Goal: Task Accomplishment & Management: Manage account settings

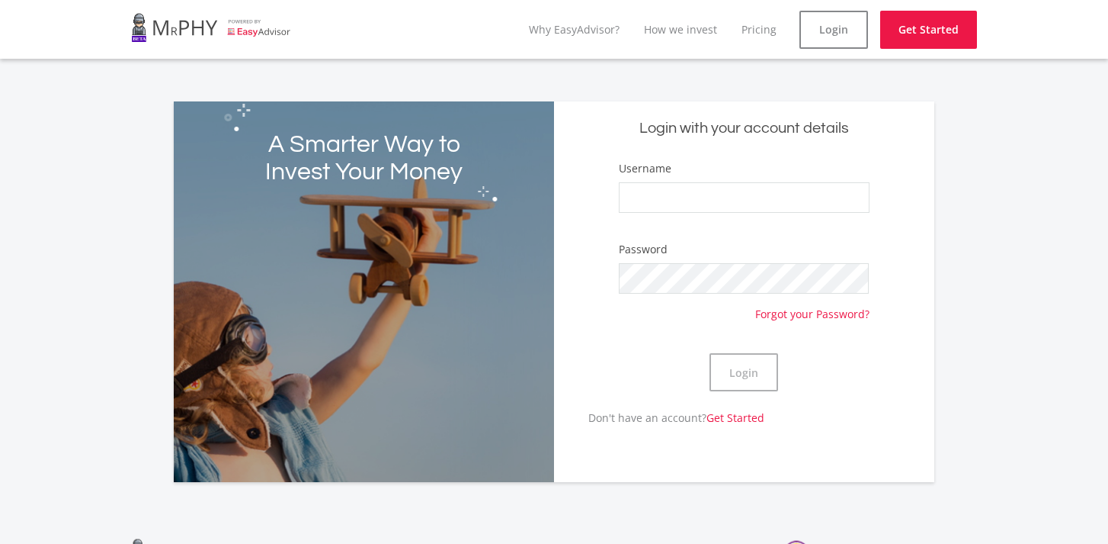
type input "[PERSON_NAME]"
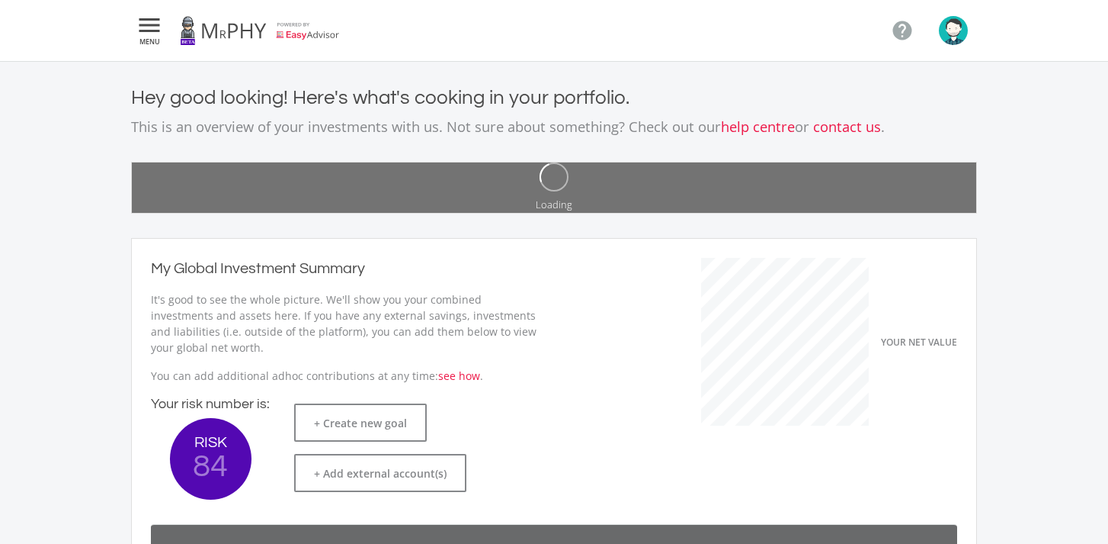
scroll to position [242, 419]
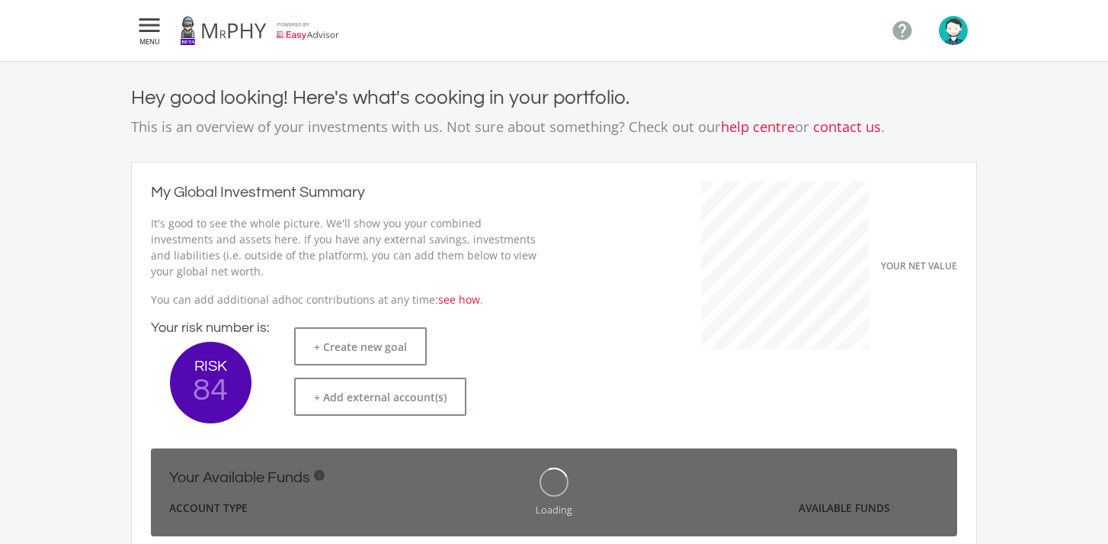
click at [144, 24] on icon "" at bounding box center [149, 25] width 27 height 18
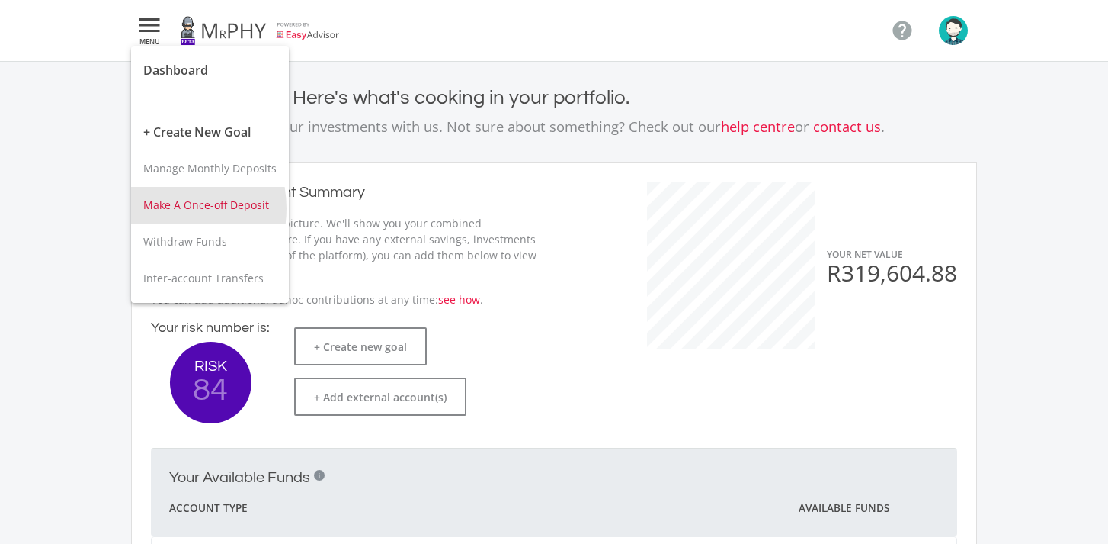
click at [159, 208] on span "Make A Once-off Deposit" at bounding box center [206, 204] width 126 height 14
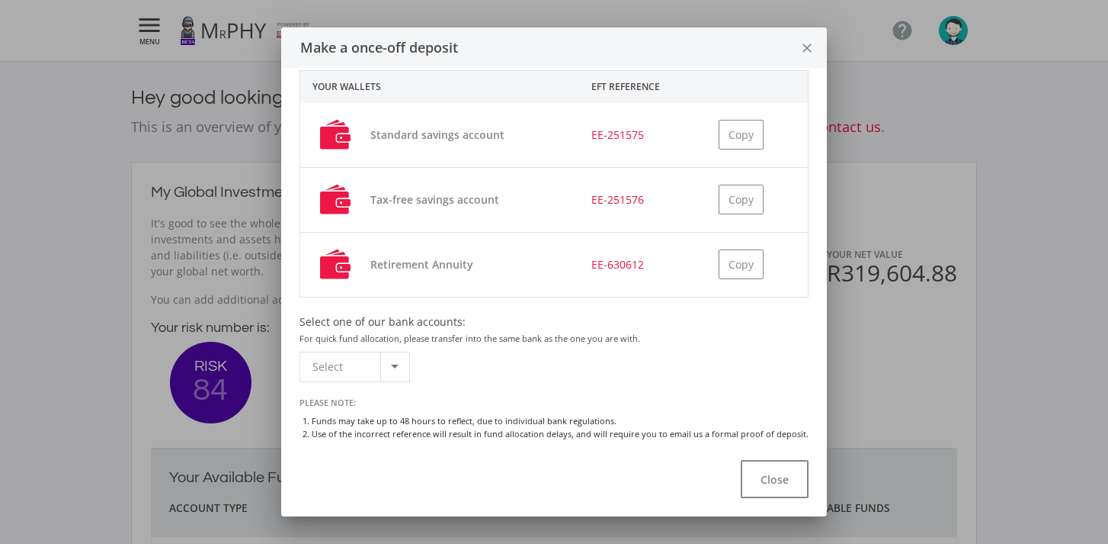
scroll to position [85, 0]
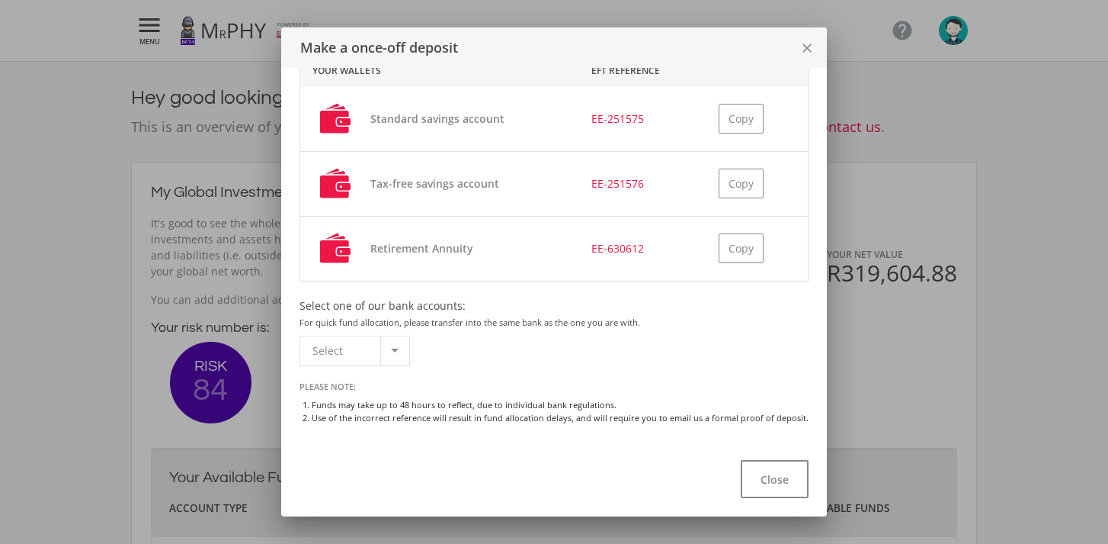
click at [397, 343] on div at bounding box center [394, 350] width 29 height 29
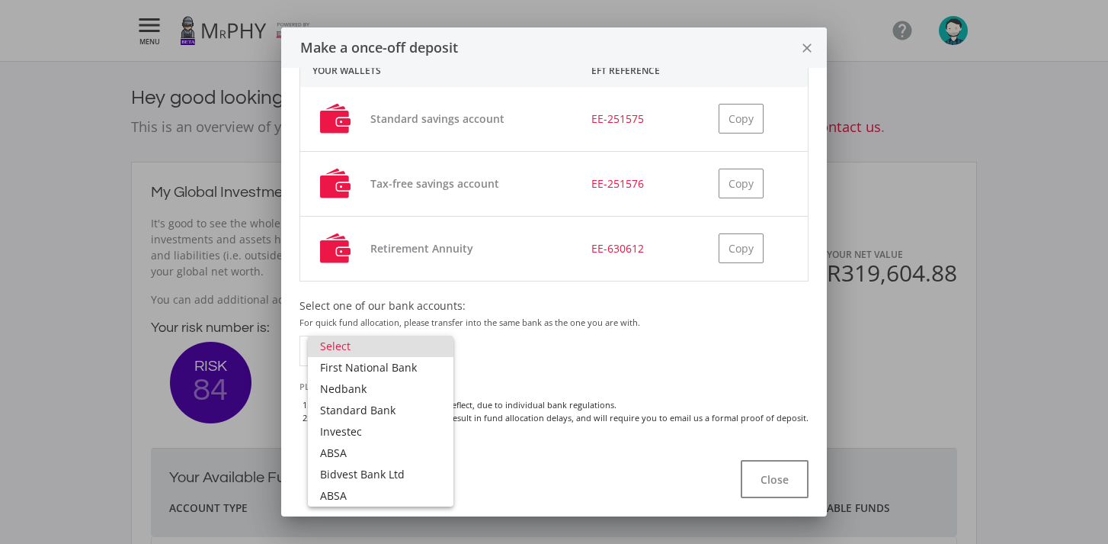
click at [502, 328] on div at bounding box center [554, 272] width 1108 height 544
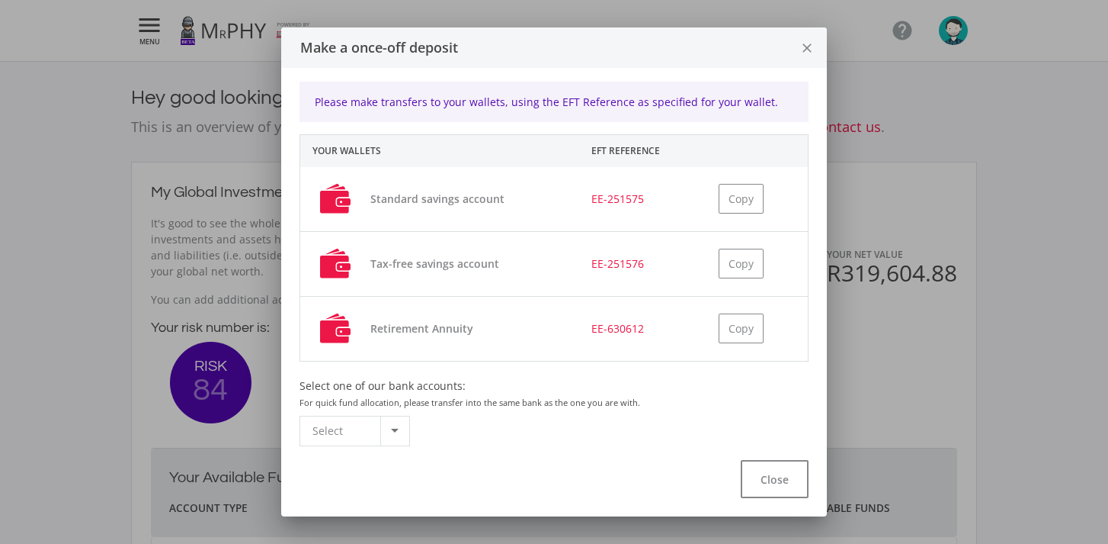
scroll to position [0, 0]
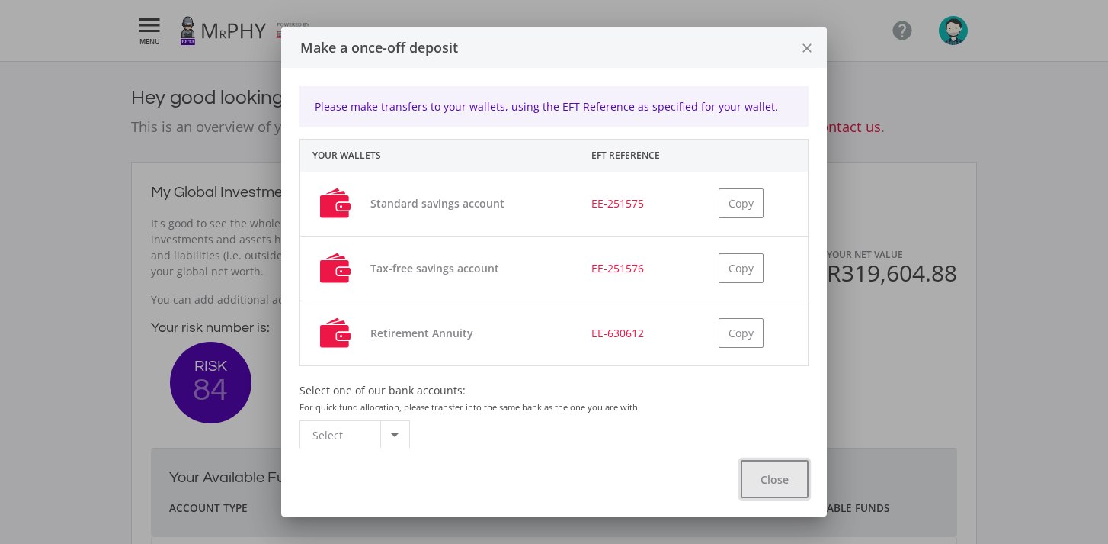
click at [773, 464] on button "Close" at bounding box center [775, 479] width 68 height 38
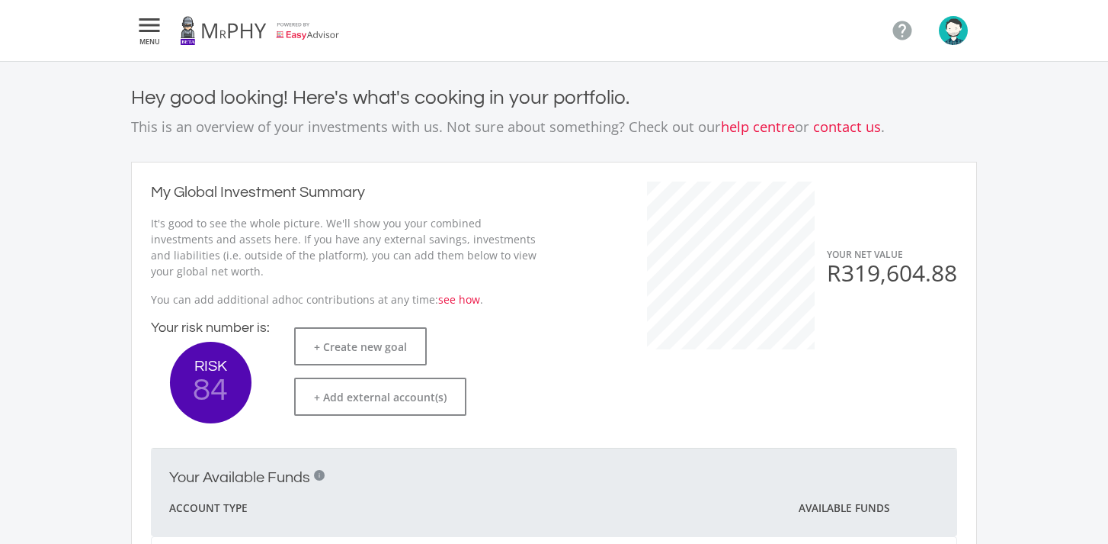
click at [149, 31] on icon "" at bounding box center [149, 25] width 27 height 18
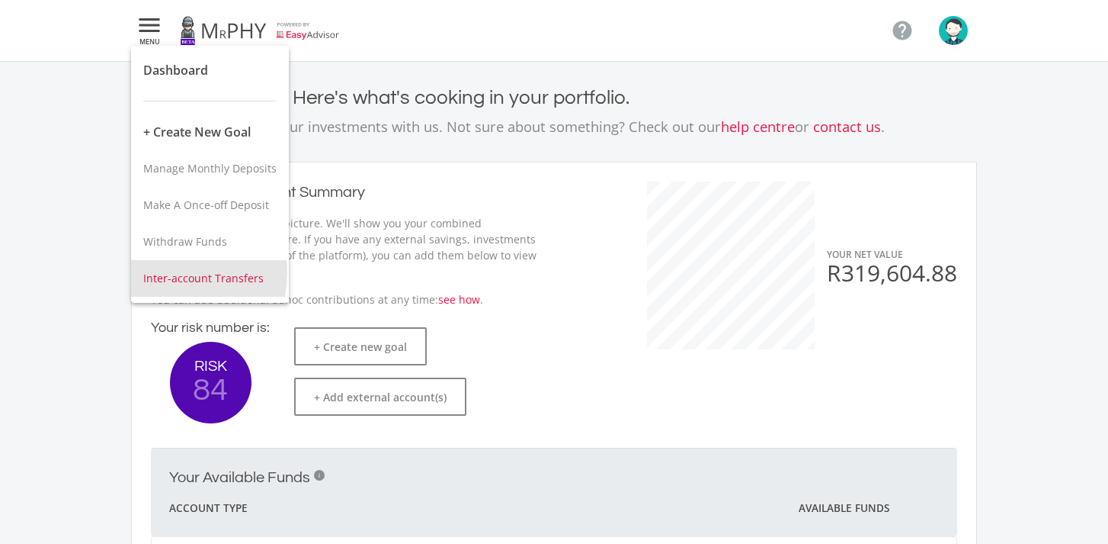
click at [160, 272] on span "Inter-account Transfers" at bounding box center [203, 278] width 120 height 14
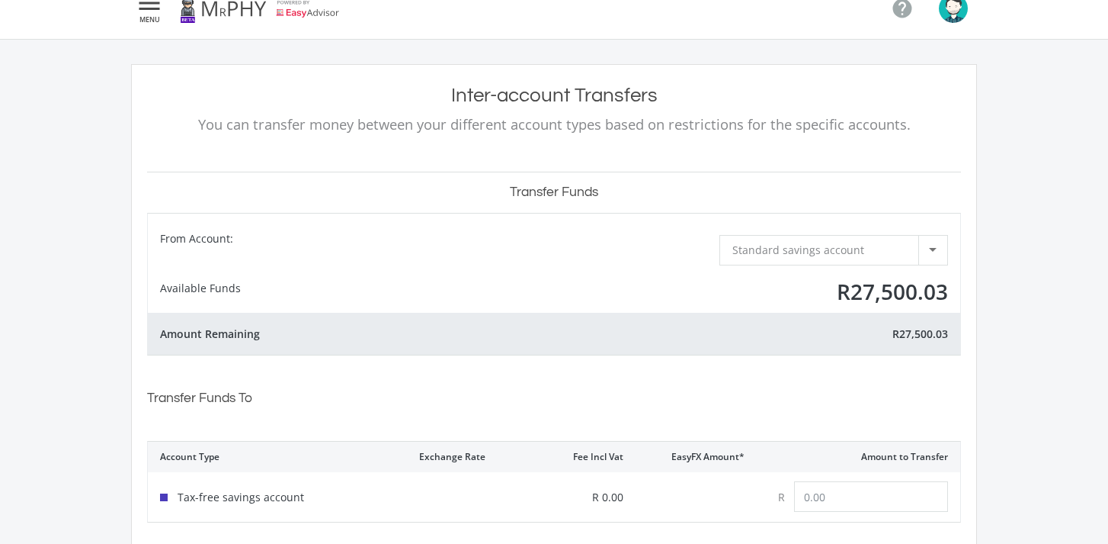
scroll to position [23, 0]
click at [787, 245] on span "Standard savings account" at bounding box center [799, 249] width 132 height 14
click at [787, 245] on span "Standard savings account" at bounding box center [837, 245] width 209 height 21
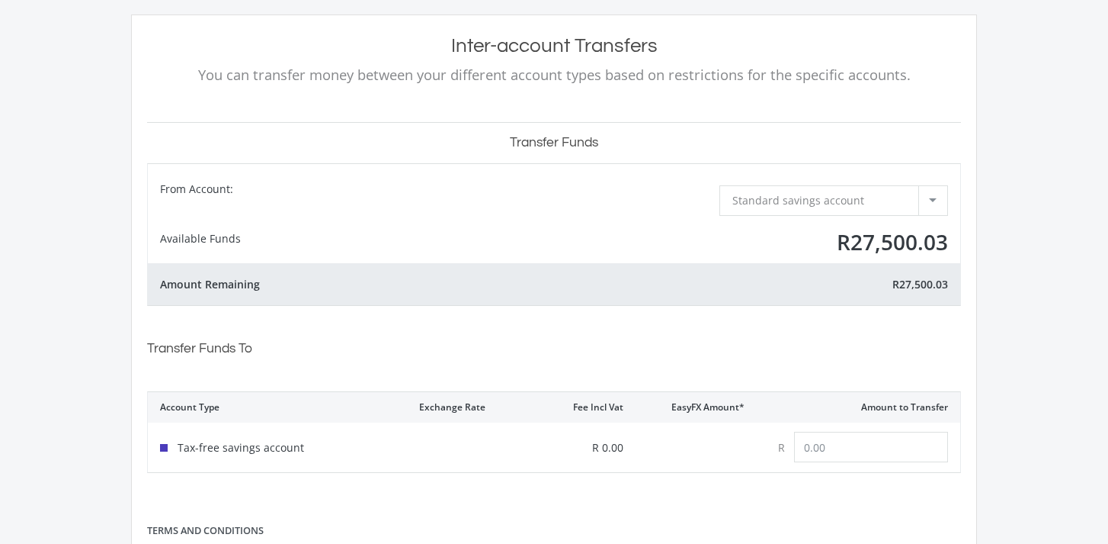
scroll to position [0, 0]
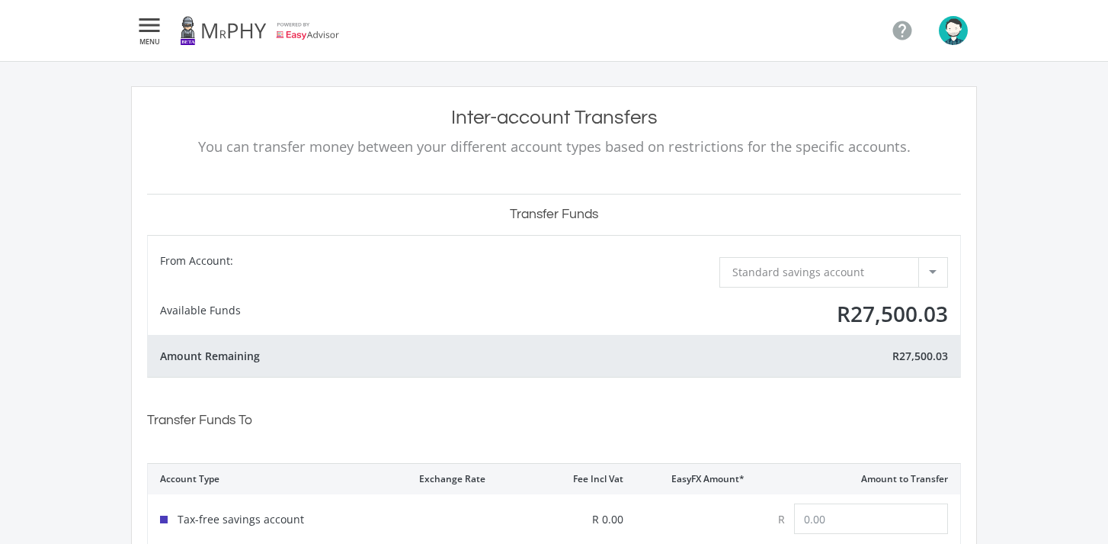
click at [147, 22] on icon "" at bounding box center [149, 25] width 27 height 18
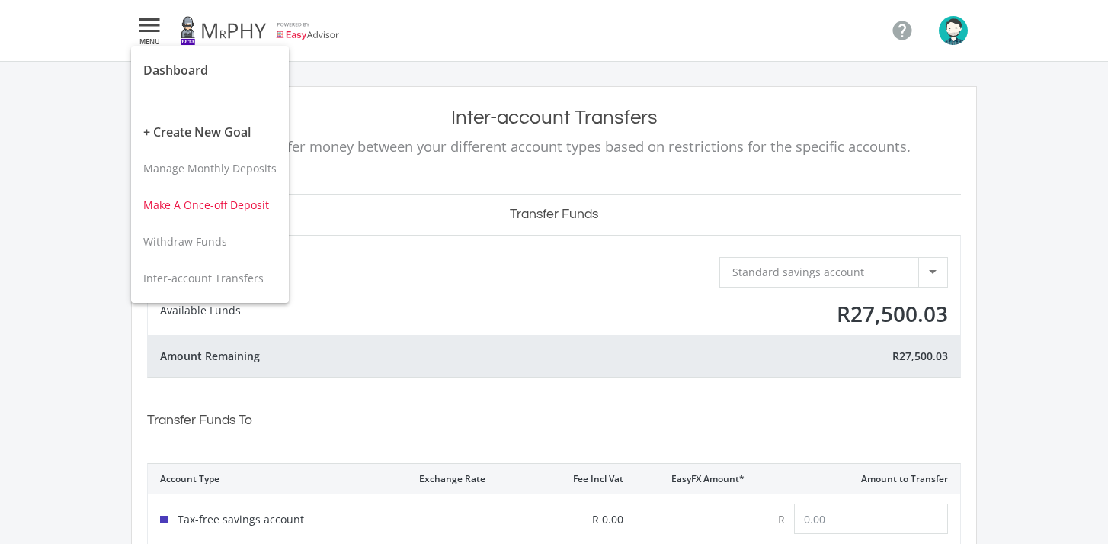
click at [151, 206] on span "Make A Once-off Deposit" at bounding box center [206, 204] width 126 height 14
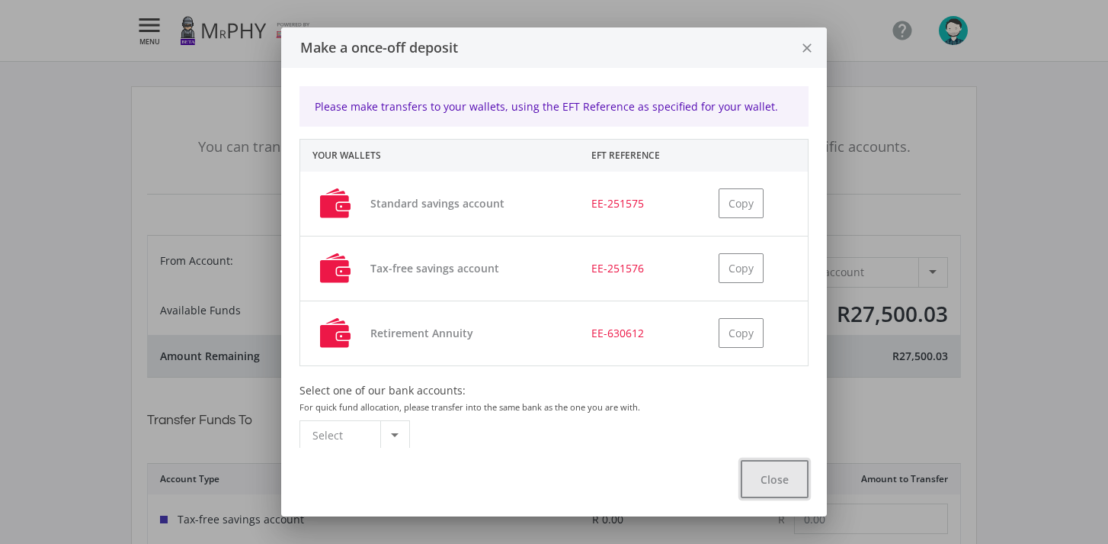
click at [746, 492] on button "Close" at bounding box center [775, 479] width 68 height 38
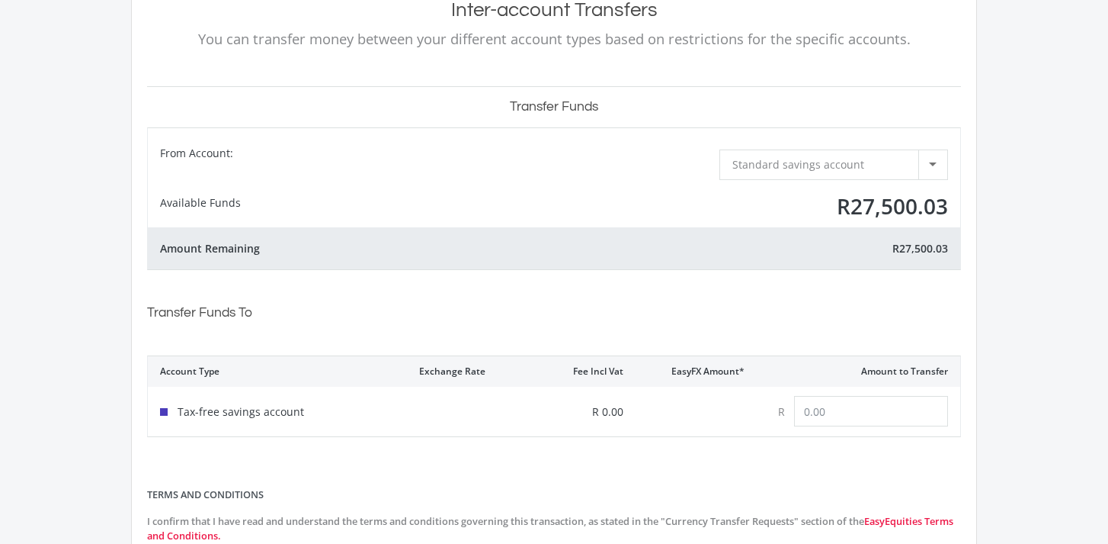
scroll to position [120, 0]
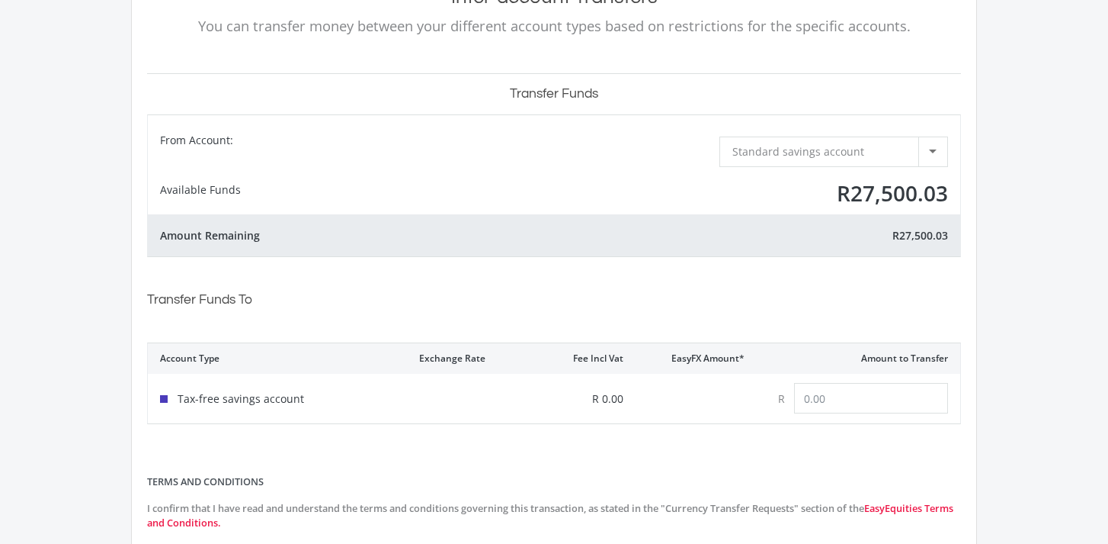
click at [792, 149] on span "Standard savings account" at bounding box center [799, 151] width 132 height 14
click at [792, 149] on span "Standard savings account" at bounding box center [837, 147] width 209 height 21
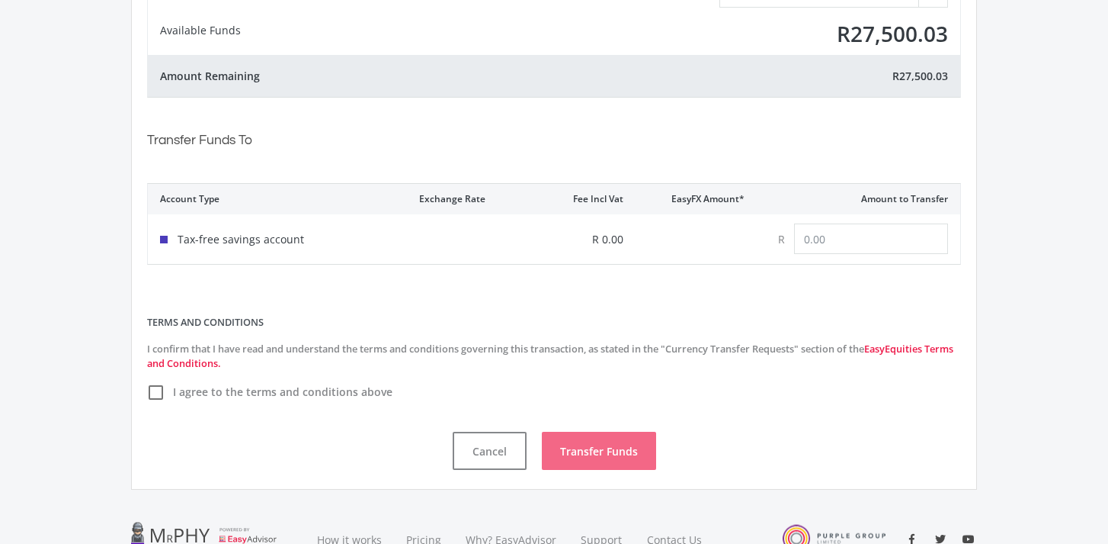
scroll to position [287, 0]
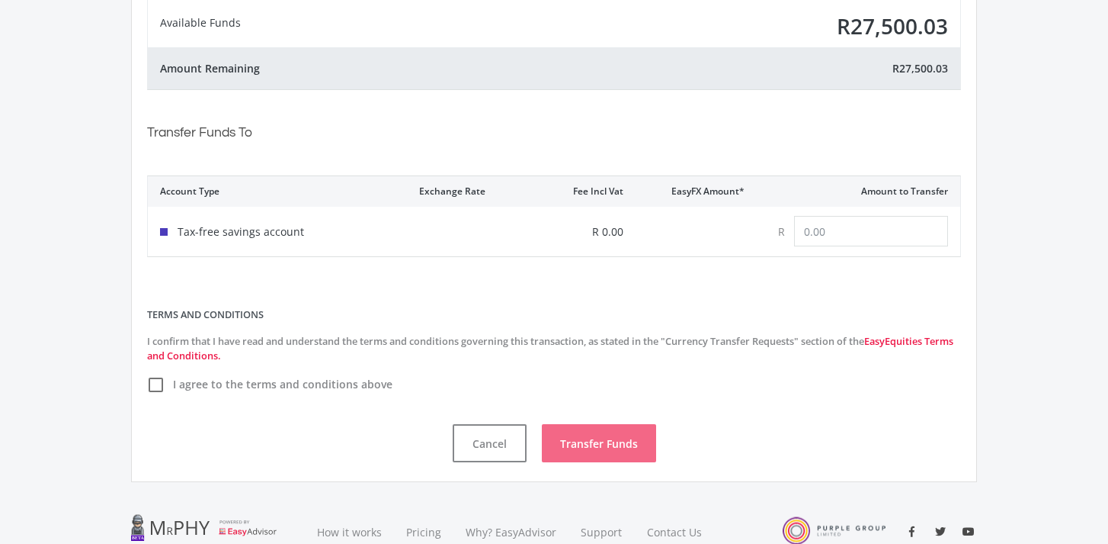
click at [204, 231] on div "Tax-free savings account" at bounding box center [232, 231] width 144 height 16
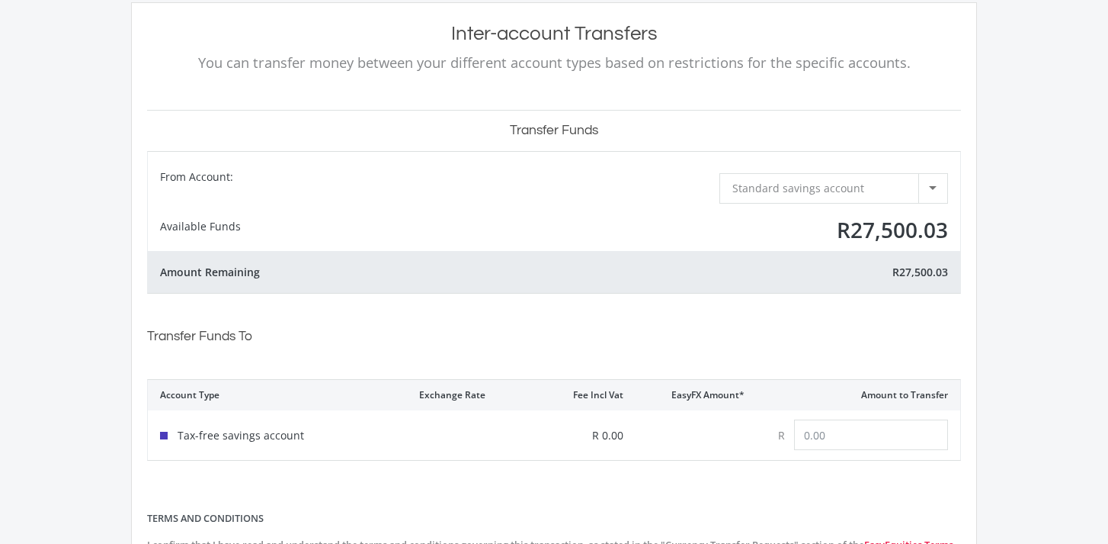
scroll to position [0, 0]
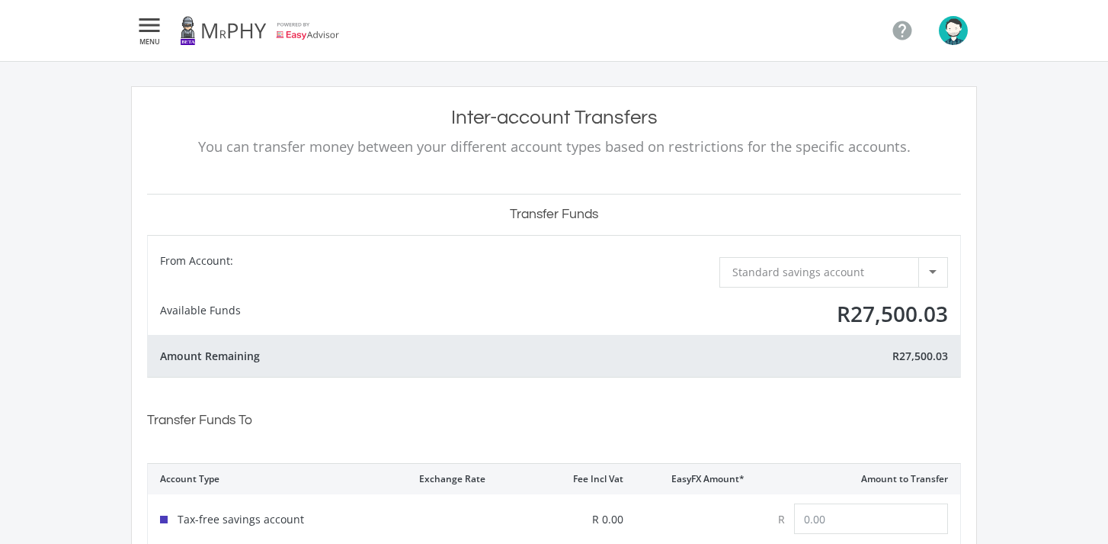
click at [143, 16] on icon "" at bounding box center [149, 25] width 27 height 18
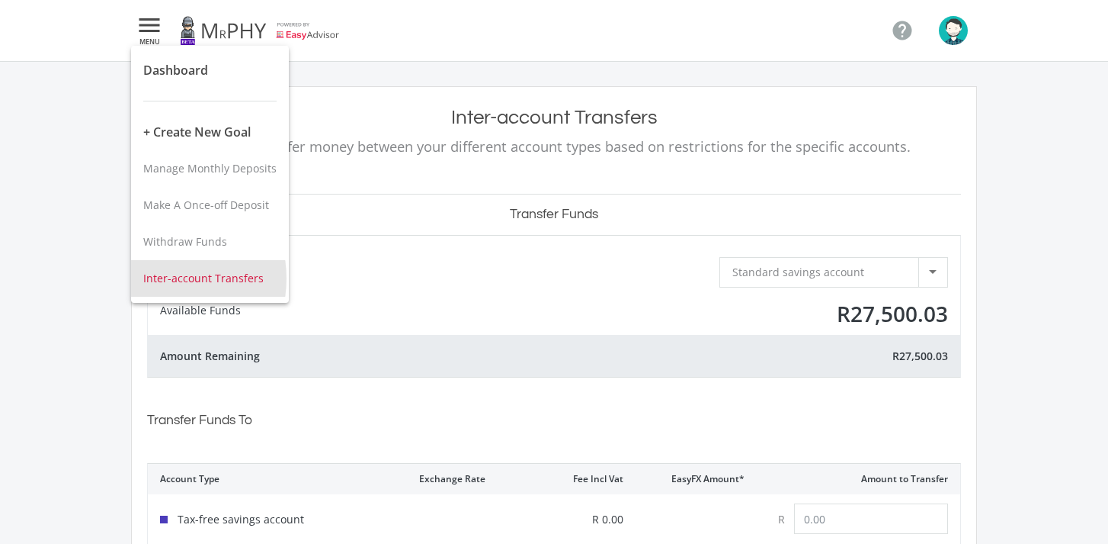
click at [157, 278] on span "Inter-account Transfers" at bounding box center [203, 278] width 120 height 14
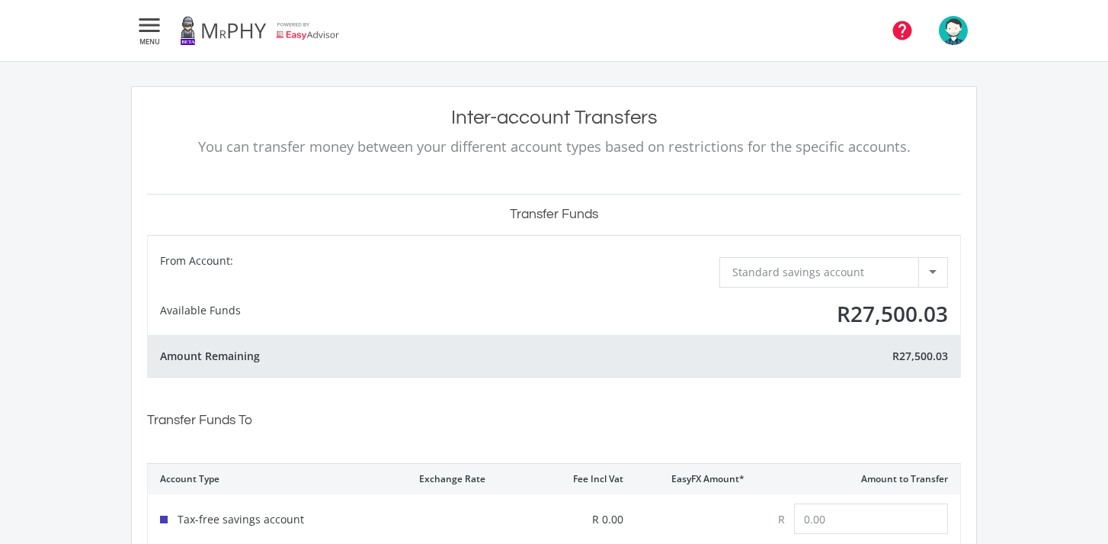
click at [903, 24] on icon "" at bounding box center [902, 30] width 23 height 23
click at [151, 26] on icon "" at bounding box center [149, 25] width 27 height 18
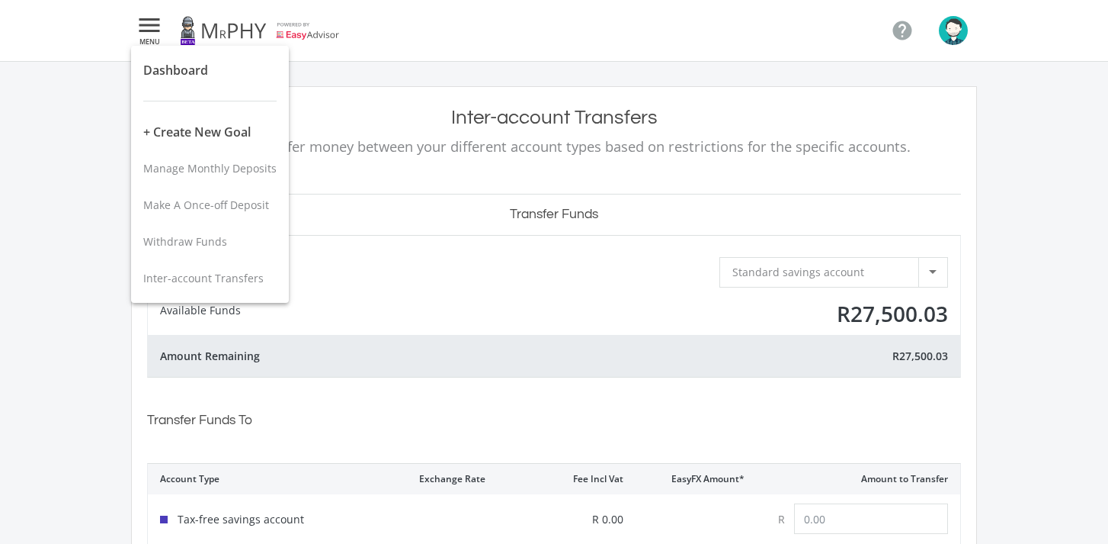
click at [151, 26] on div at bounding box center [554, 272] width 1108 height 544
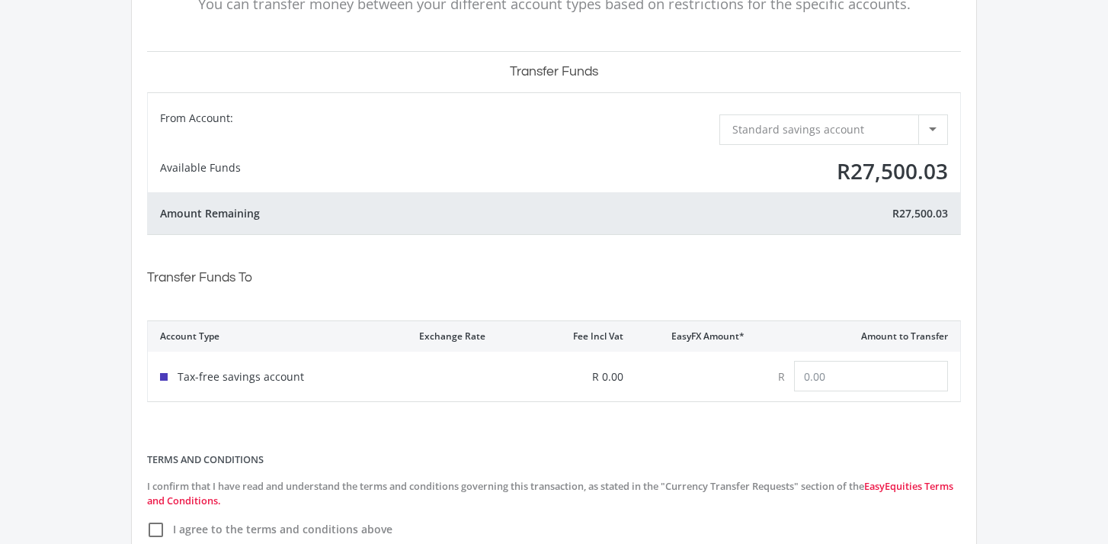
scroll to position [150, 0]
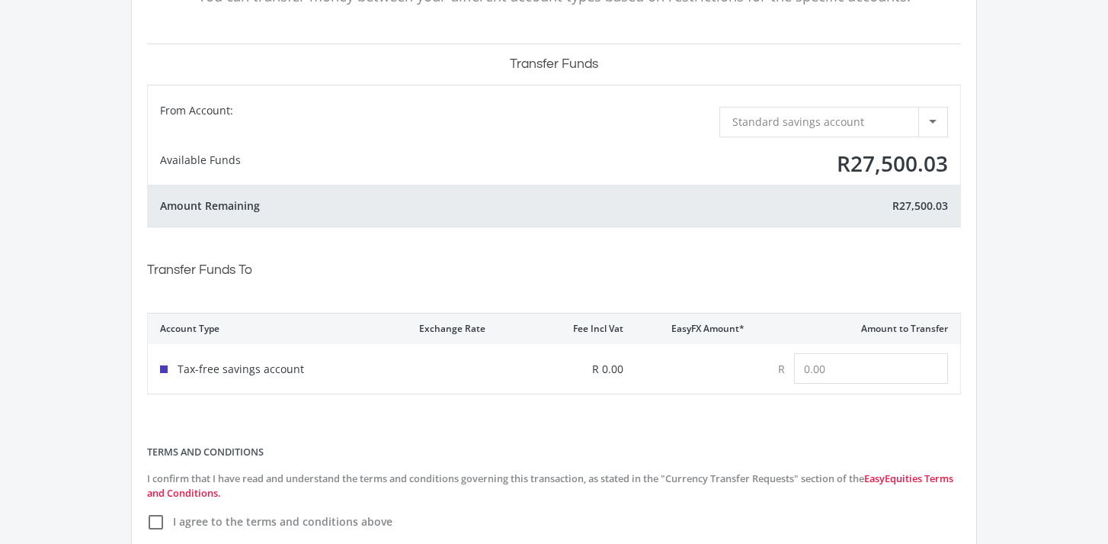
click at [925, 121] on div at bounding box center [933, 121] width 29 height 29
click at [838, 115] on span "Standard savings account" at bounding box center [837, 117] width 209 height 21
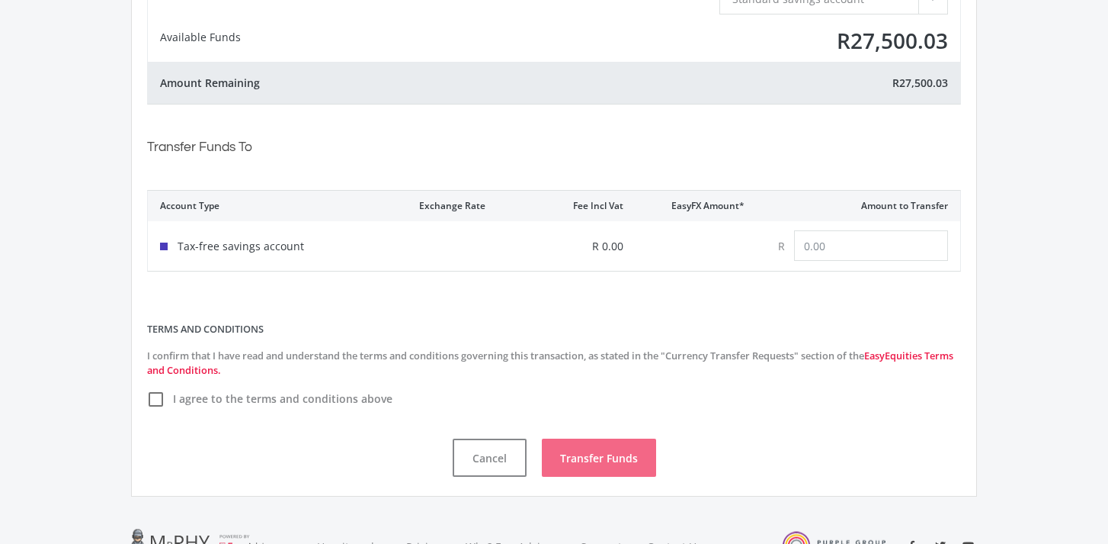
scroll to position [0, 0]
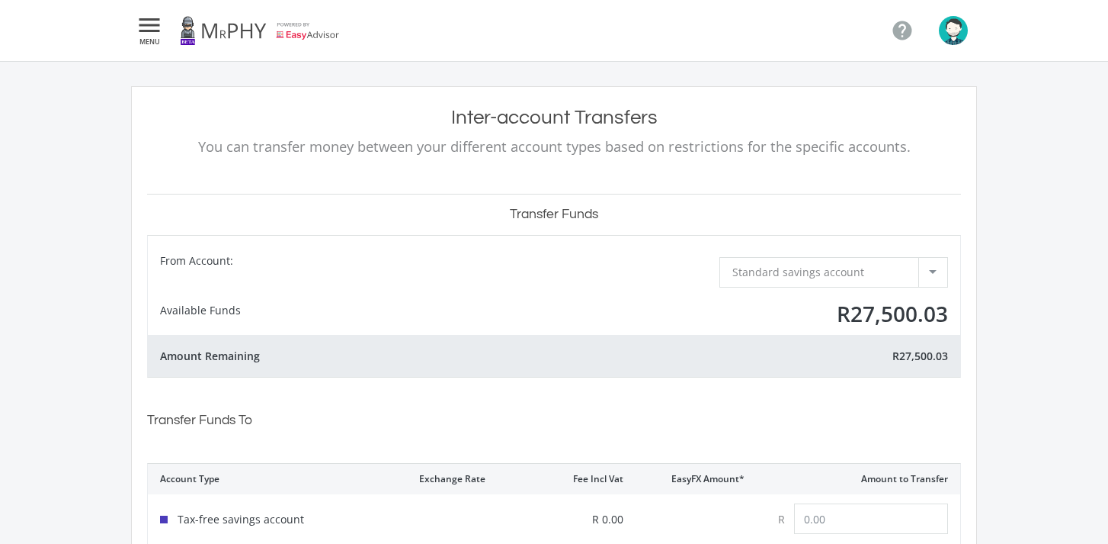
click at [143, 18] on icon "" at bounding box center [149, 25] width 27 height 18
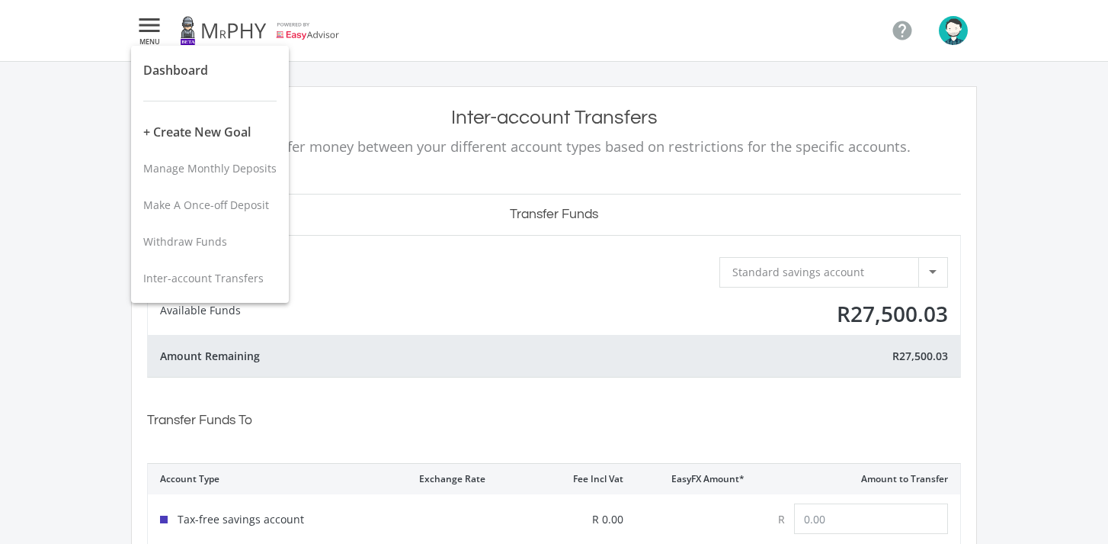
click at [143, 18] on div at bounding box center [554, 272] width 1108 height 544
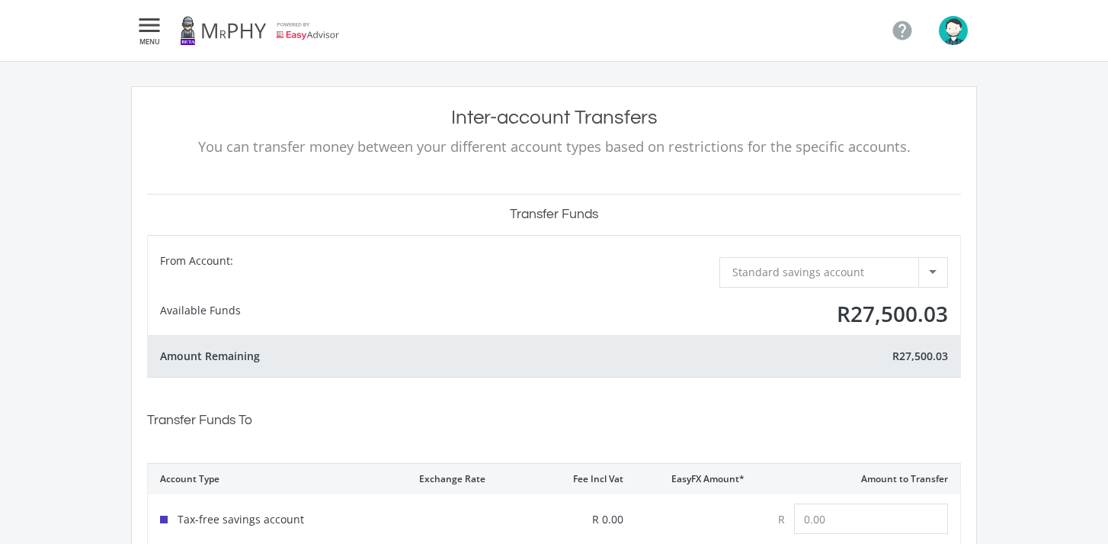
click at [148, 23] on icon "" at bounding box center [149, 25] width 27 height 18
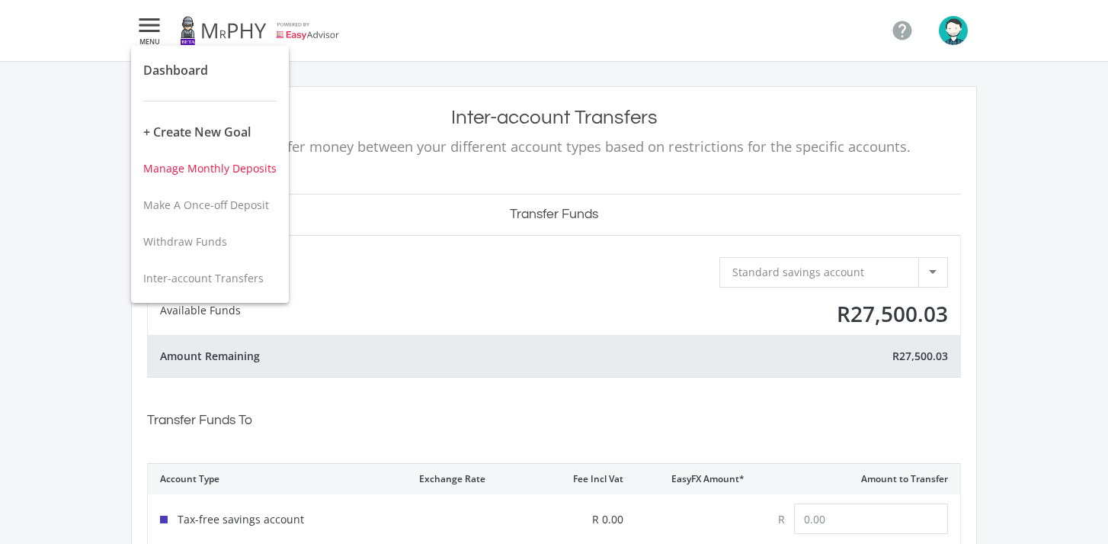
click at [166, 168] on span "Manage Monthly Deposits" at bounding box center [209, 168] width 133 height 14
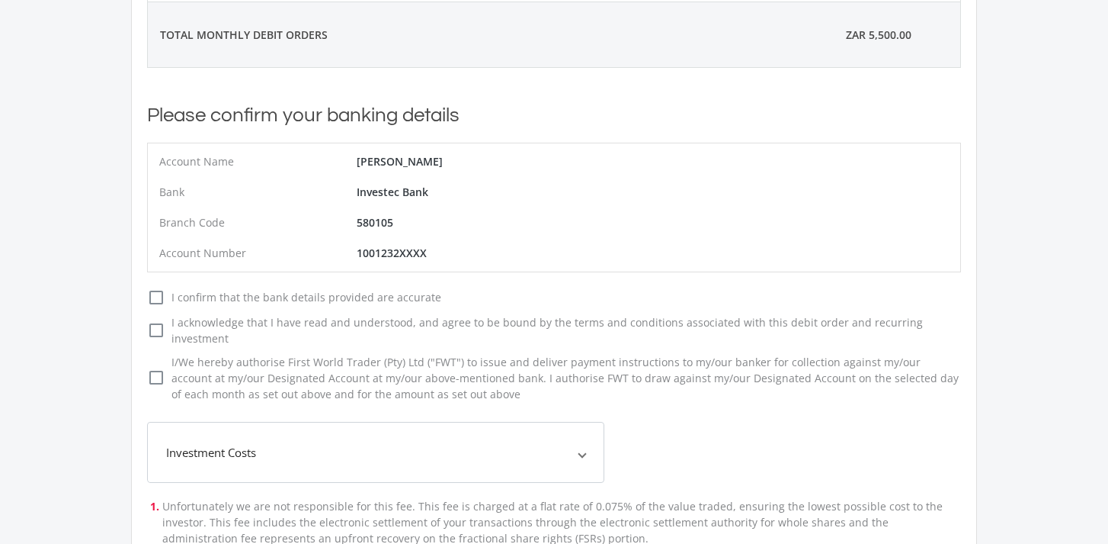
scroll to position [250, 0]
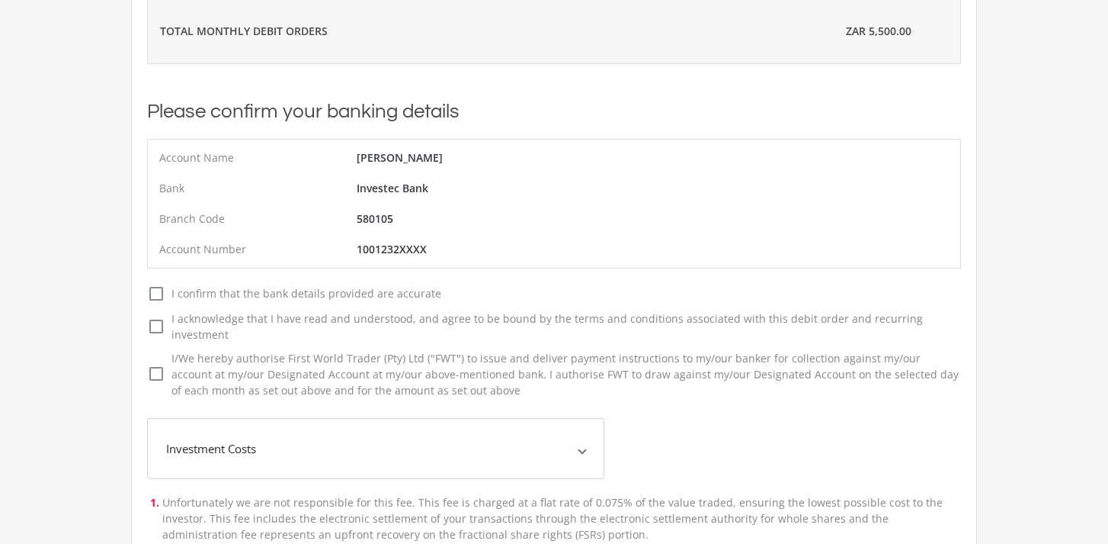
click at [157, 296] on icon "check_box_outline_blank" at bounding box center [156, 293] width 18 height 18
click at [132, 287] on input "check_box_outline_blank check_box I confirm that the bank details provided are …" at bounding box center [132, 287] width 0 height 0
click at [156, 322] on icon "check_box_outline_blank" at bounding box center [156, 326] width 18 height 18
click at [132, 313] on input "check_box_outline_blank check_box I acknowledge that I have read and understood…" at bounding box center [132, 313] width 0 height 0
click at [156, 364] on icon "check_box_outline_blank" at bounding box center [156, 373] width 18 height 18
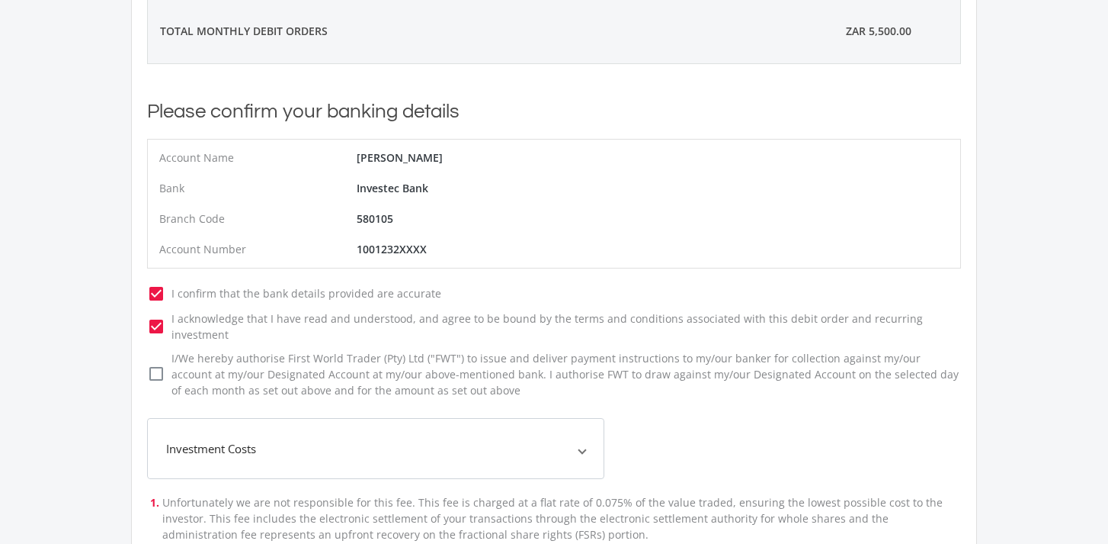
click at [132, 353] on input "check_box_outline_blank check_box I/We hereby authorise First World Trader (Pty…" at bounding box center [132, 353] width 0 height 0
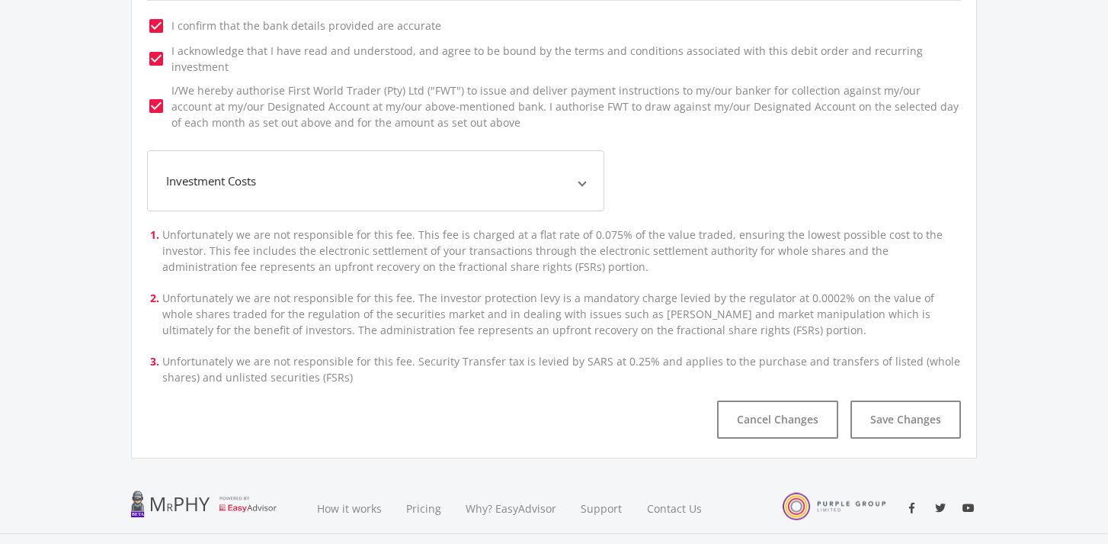
scroll to position [524, 0]
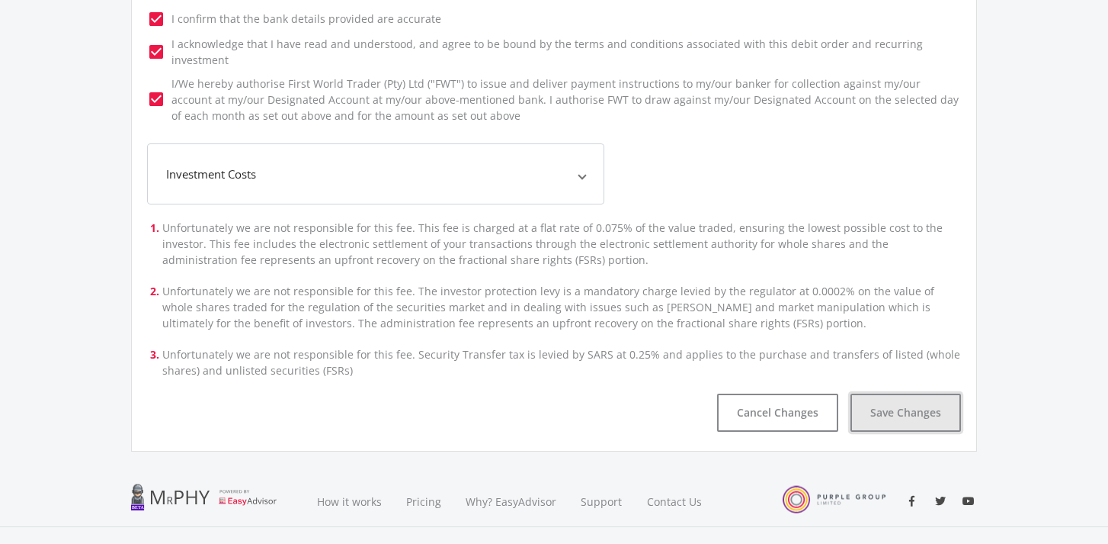
click at [894, 399] on button "Save Changes" at bounding box center [906, 412] width 111 height 38
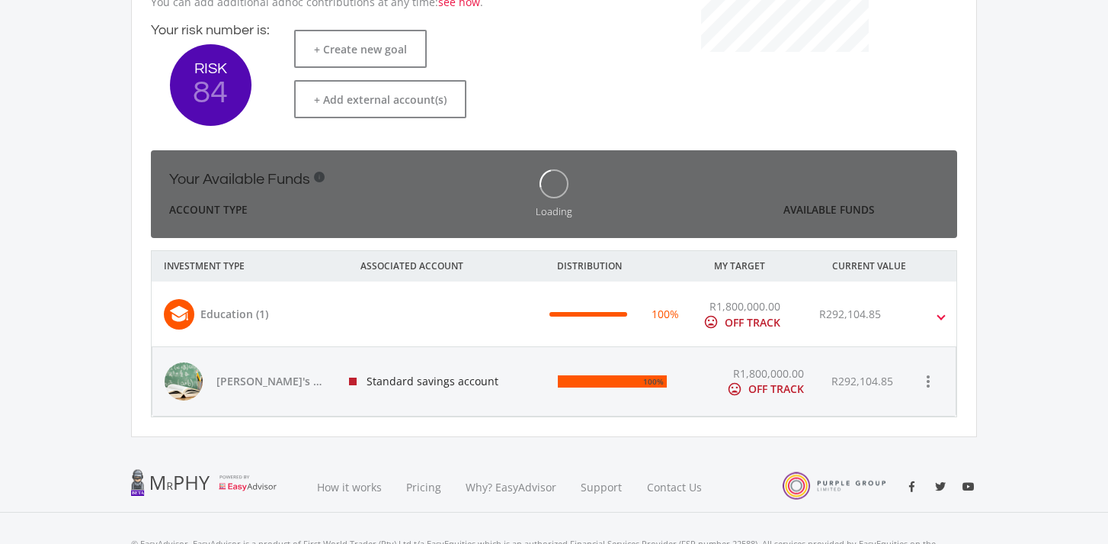
scroll to position [242, 419]
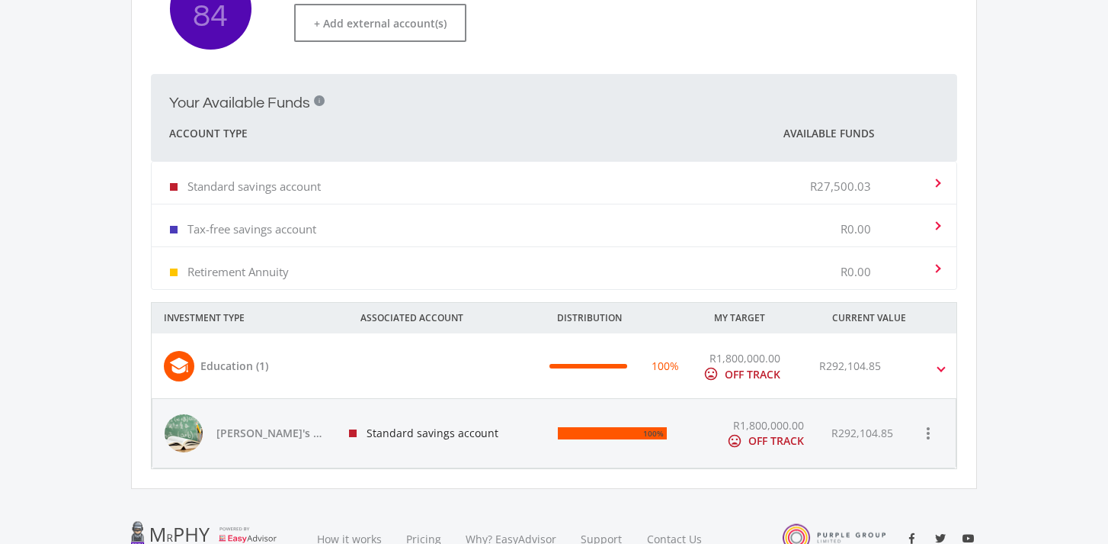
click at [933, 185] on span at bounding box center [935, 183] width 15 height 6
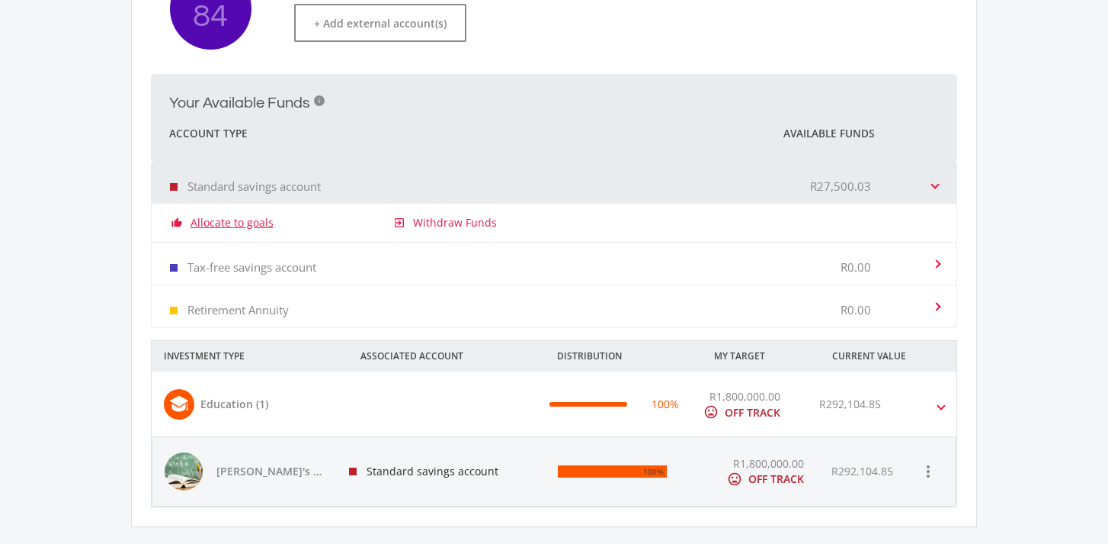
click at [228, 224] on link "Allocate to goals" at bounding box center [232, 222] width 83 height 15
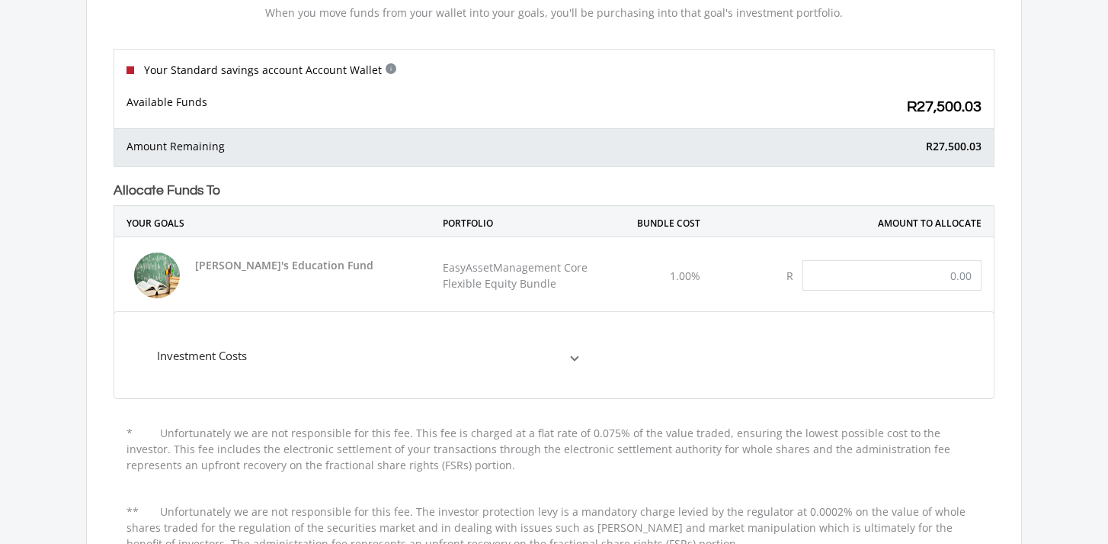
scroll to position [130, 0]
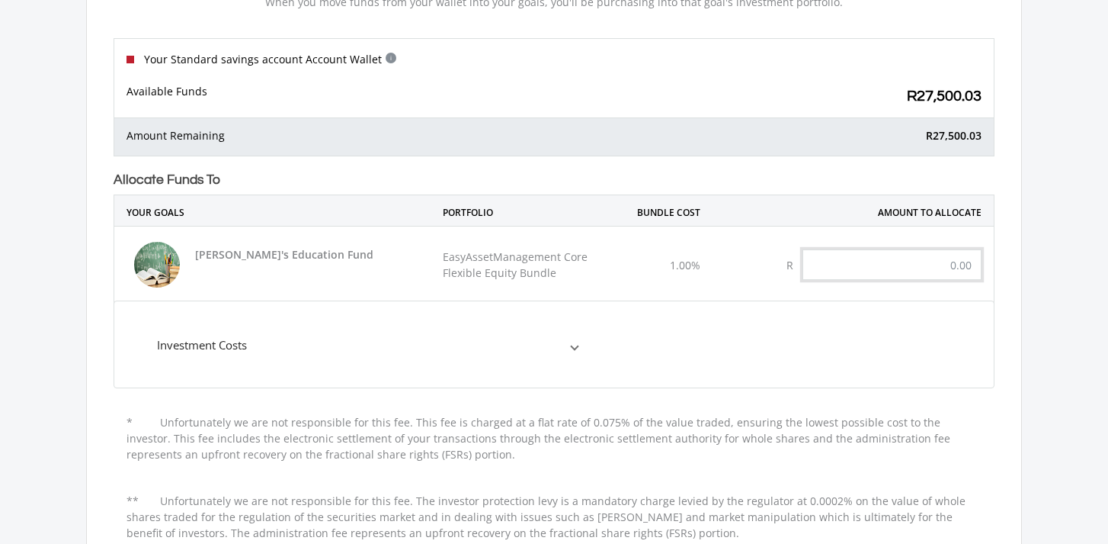
click at [941, 263] on input "text" at bounding box center [892, 264] width 179 height 30
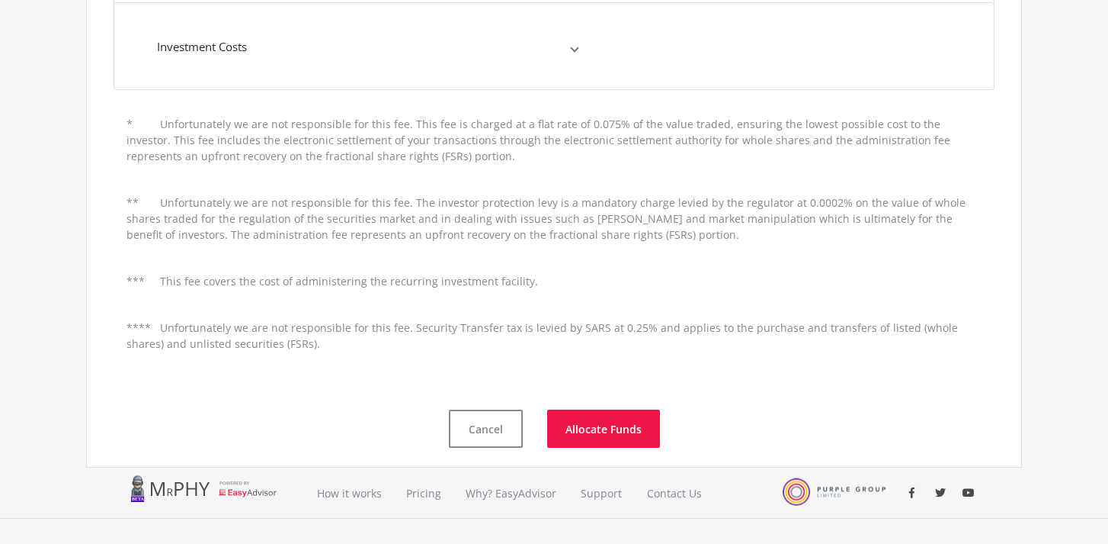
scroll to position [437, 0]
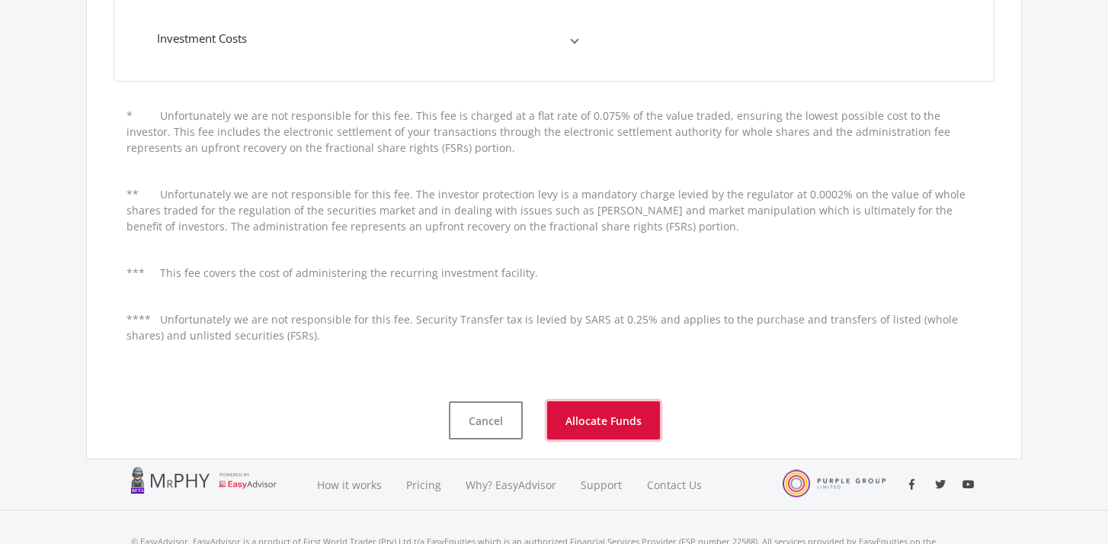
type input "27,500.03"
click at [604, 420] on button "Allocate Funds" at bounding box center [603, 420] width 113 height 38
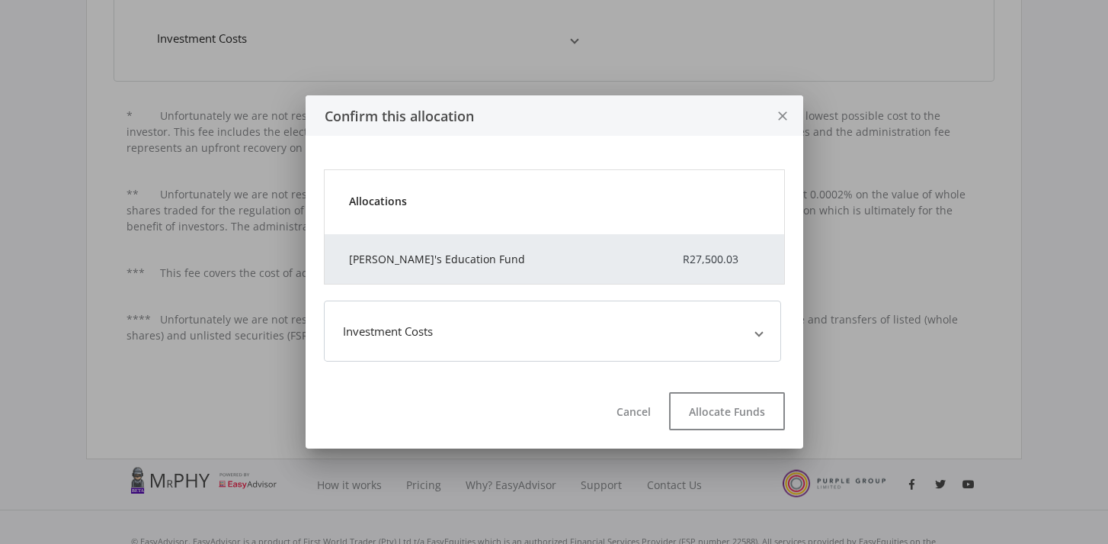
click at [753, 337] on span "Investment Costs" at bounding box center [549, 331] width 413 height 18
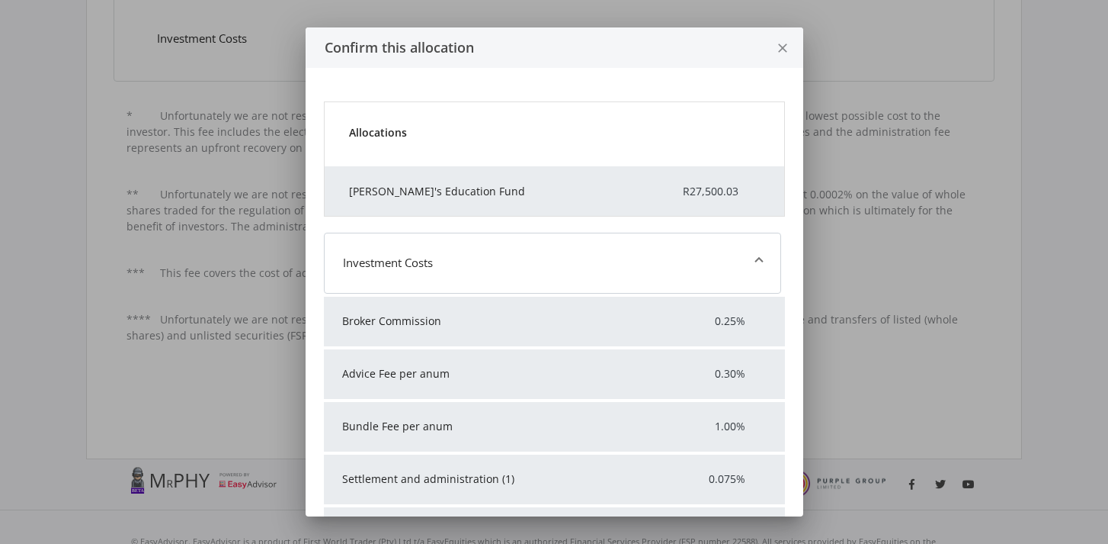
click at [758, 264] on span at bounding box center [759, 263] width 6 height 18
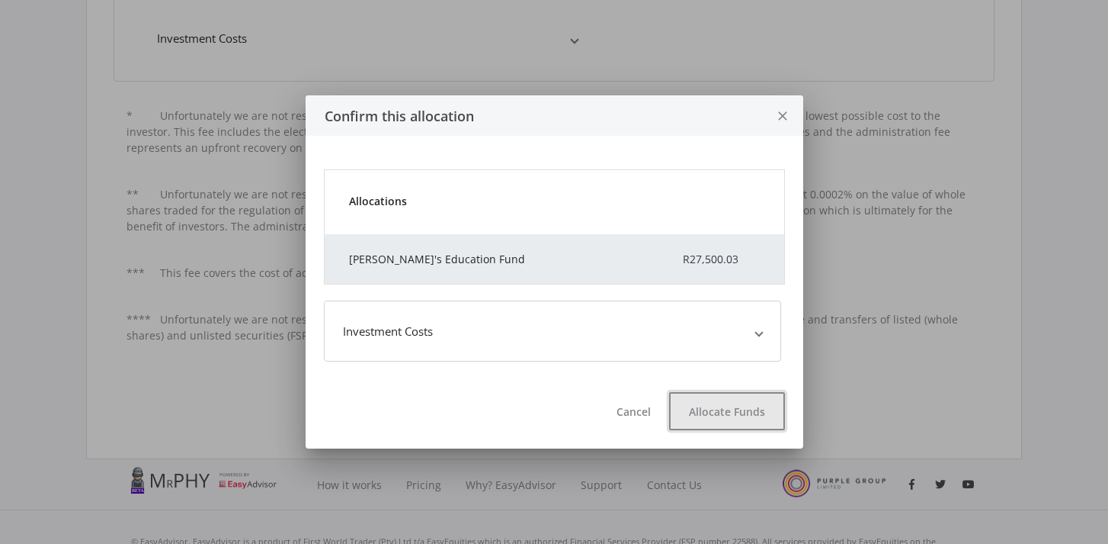
click at [714, 417] on button "Allocate Funds" at bounding box center [727, 411] width 116 height 38
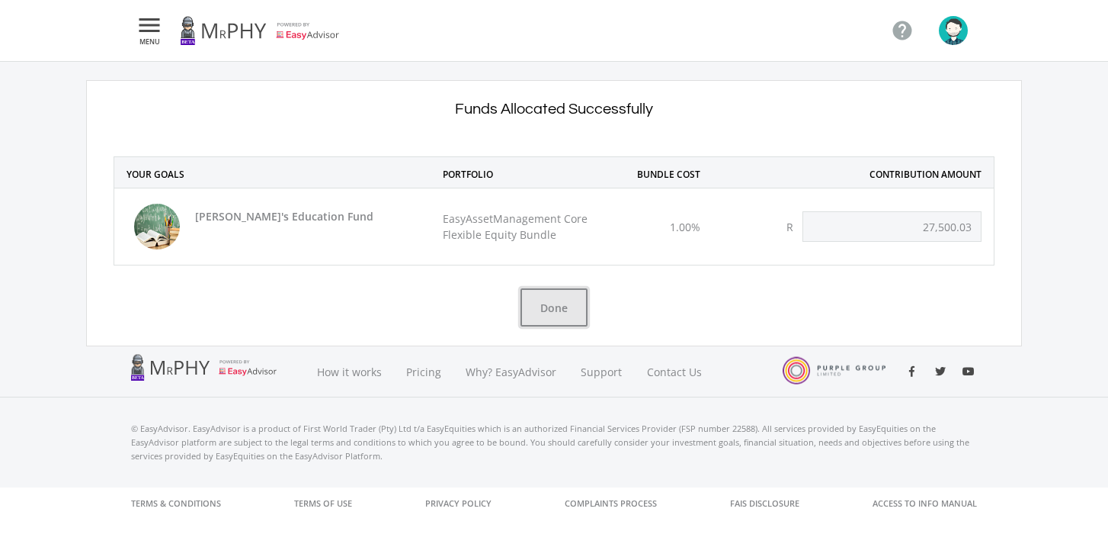
click at [550, 305] on button "Done" at bounding box center [554, 307] width 67 height 38
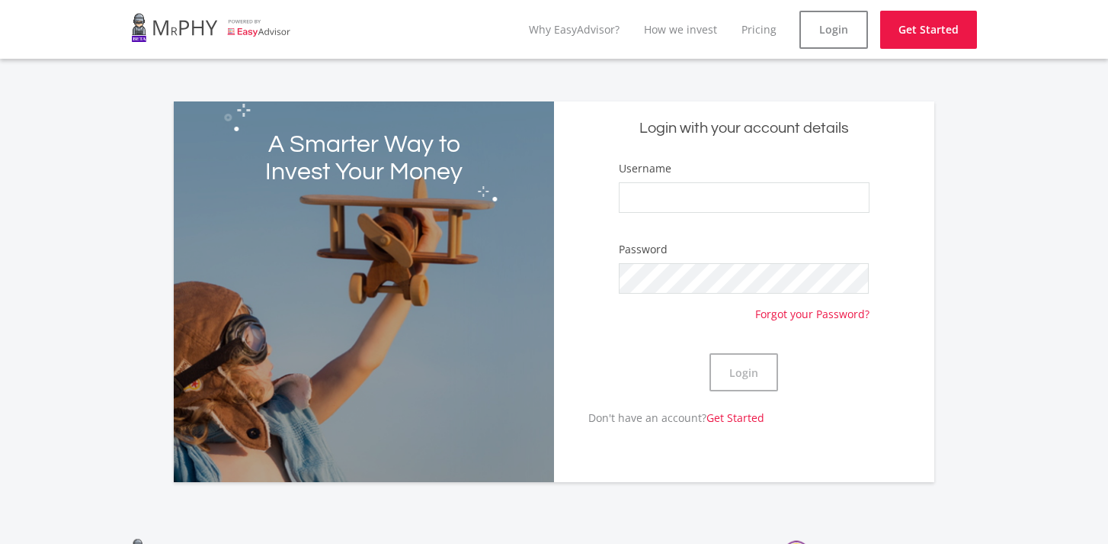
type input "[PERSON_NAME]"
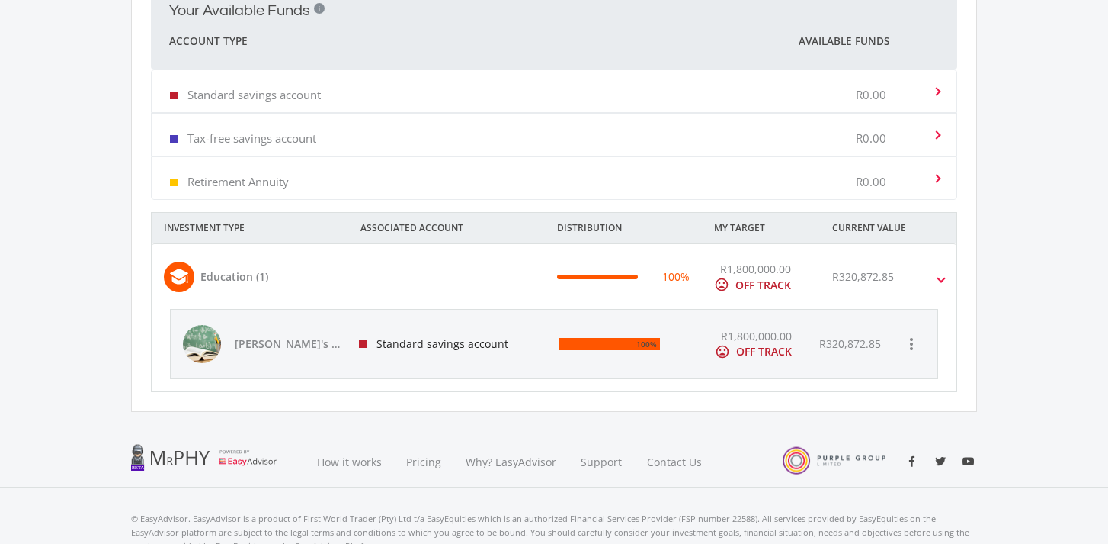
scroll to position [470, 0]
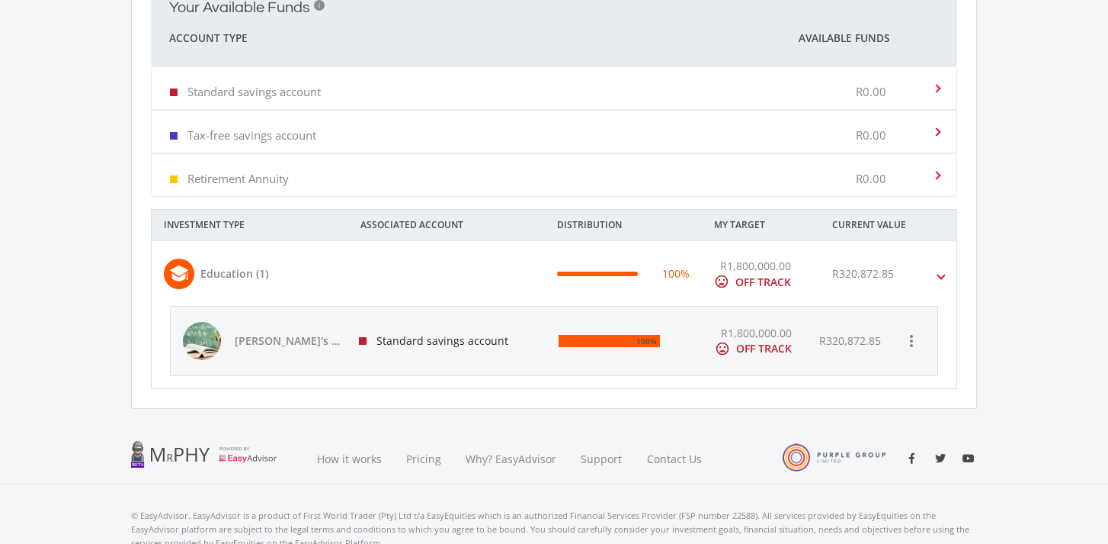
click at [836, 338] on div "R320,872.85" at bounding box center [851, 340] width 62 height 15
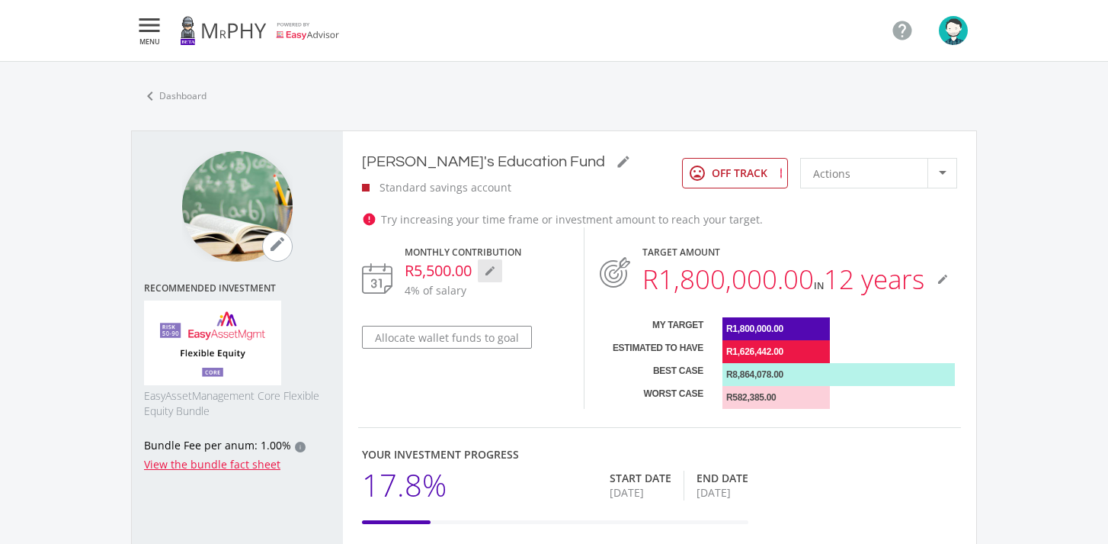
scroll to position [435, 808]
click at [491, 275] on icon "mode_edit" at bounding box center [490, 271] width 12 height 12
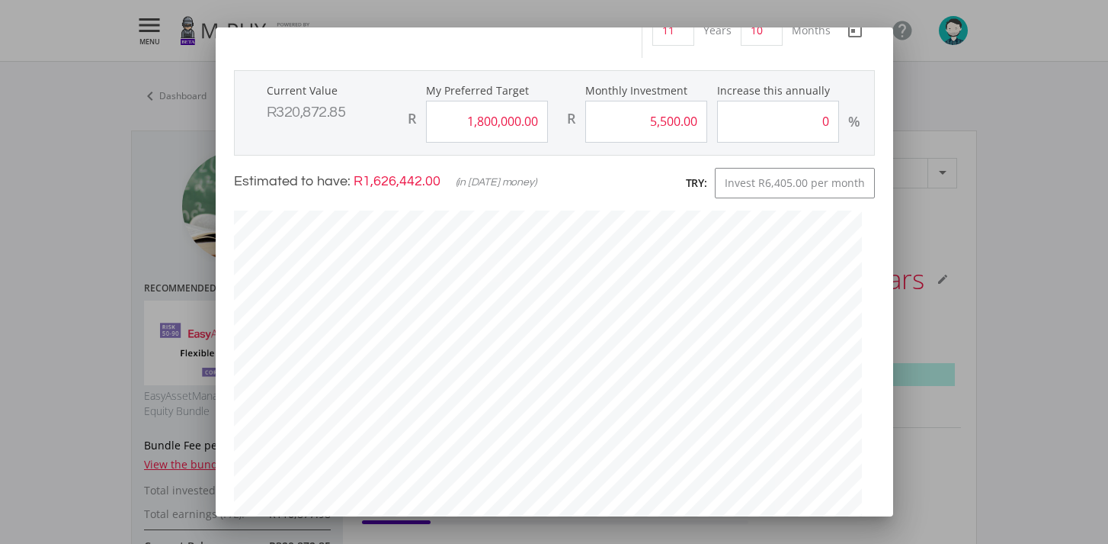
scroll to position [95, 0]
click at [672, 119] on input "5500.00" at bounding box center [646, 123] width 122 height 42
type input "5,510.00"
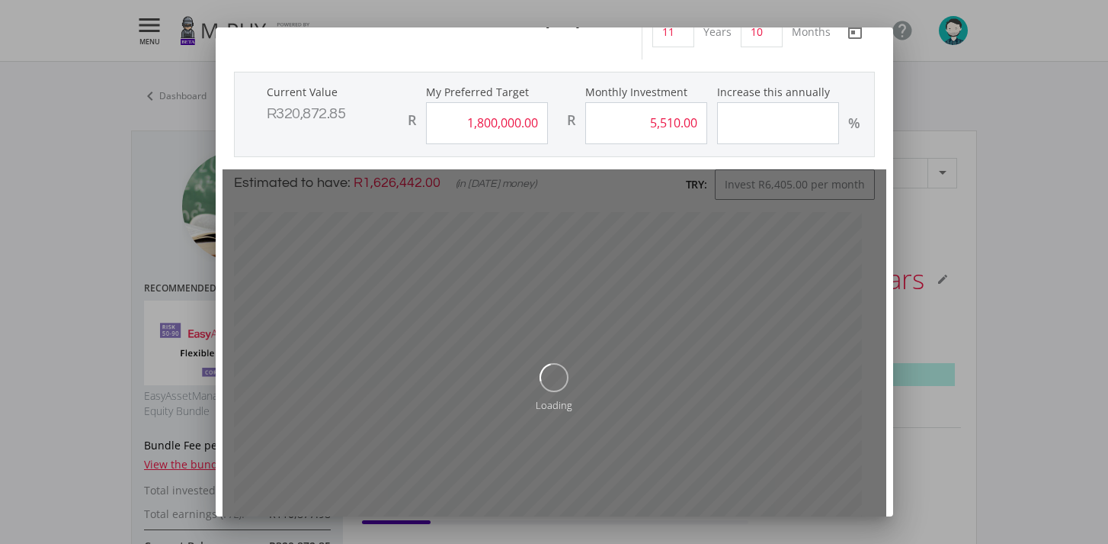
type input "1800000"
type input "5510"
type input "0"
type input "1,800,000.00"
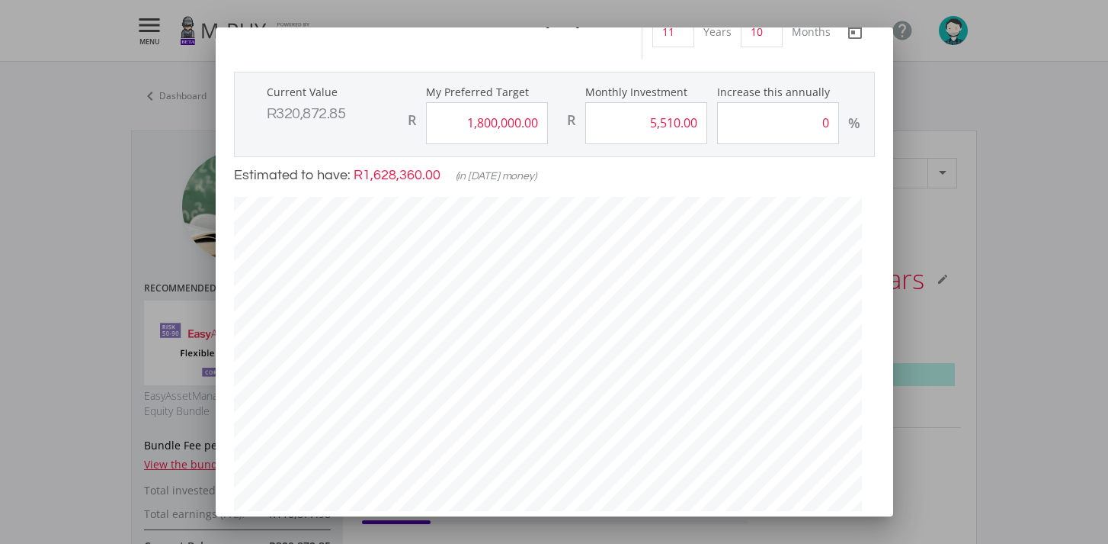
scroll to position [422, 651]
click at [667, 121] on input "5510.00" at bounding box center [646, 123] width 122 height 42
type input "5,550.00"
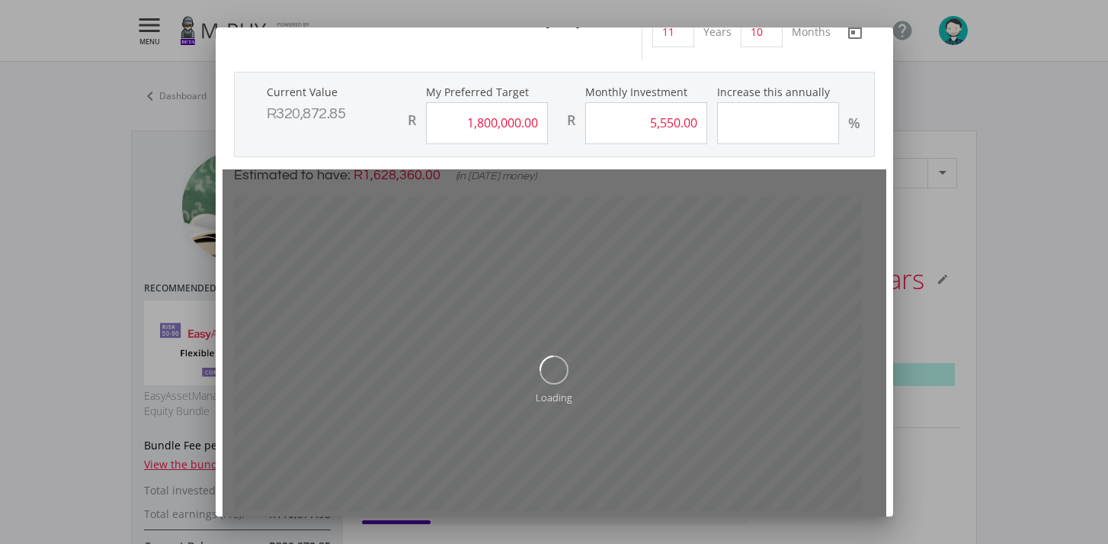
type input "1800000"
type input "5550"
type input "0"
type input "1,800,000.00"
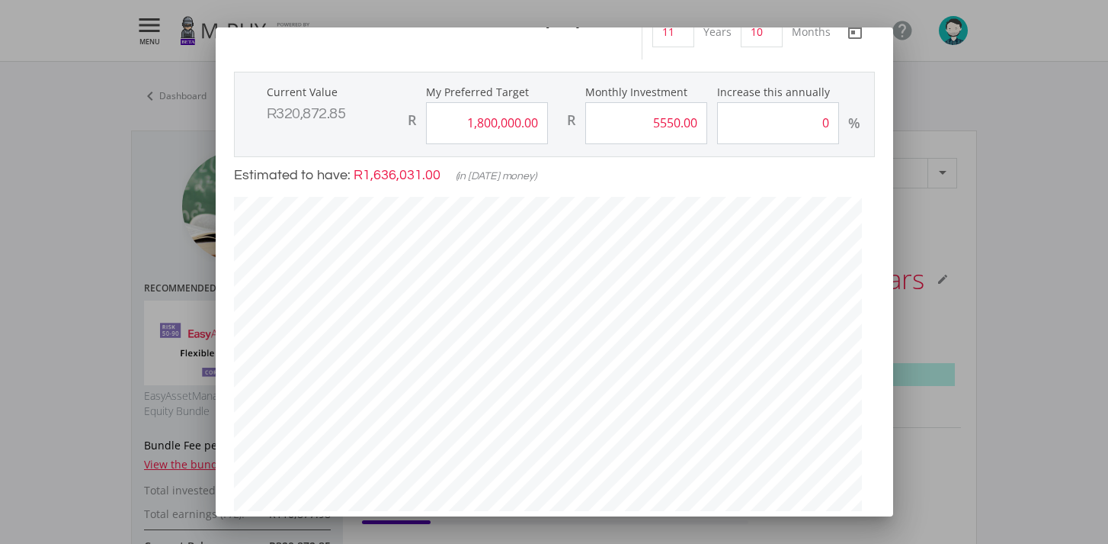
click at [647, 119] on input "5550.00" at bounding box center [646, 123] width 122 height 42
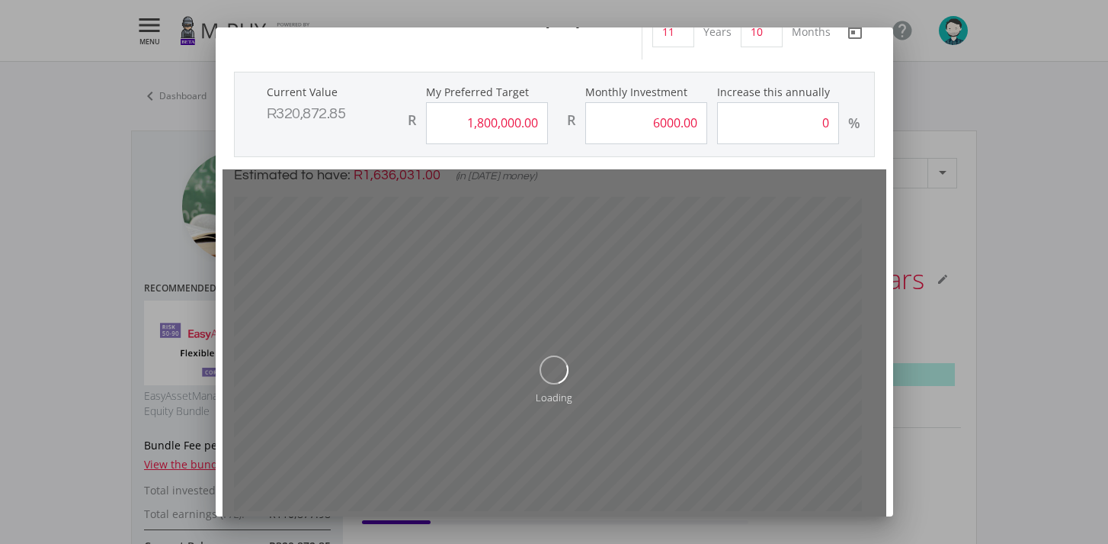
type input "6,000.00"
type input "1800000"
type input "6000"
type input "0"
type input "1,800,000.00"
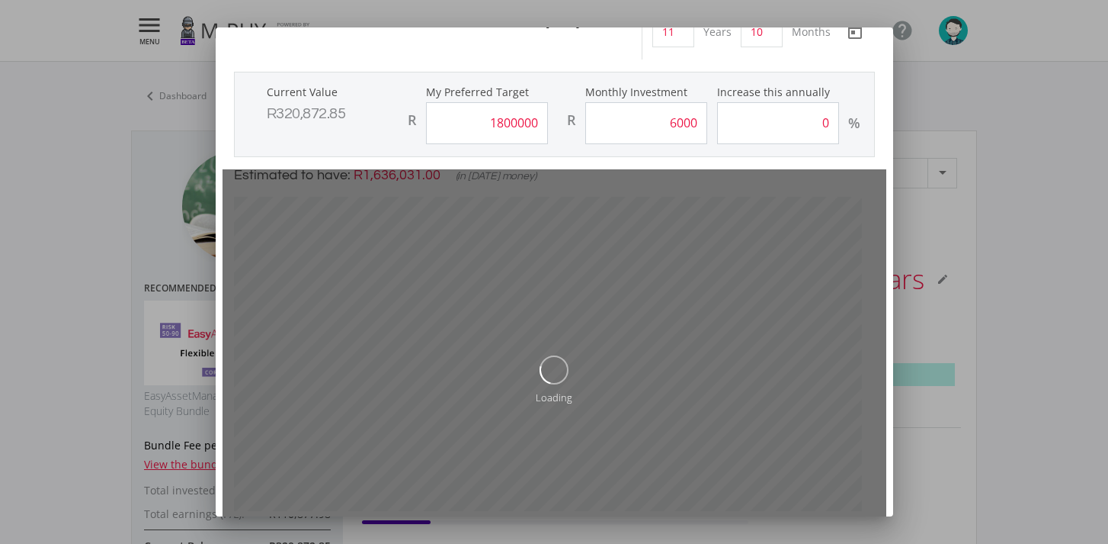
type input "6,000.00"
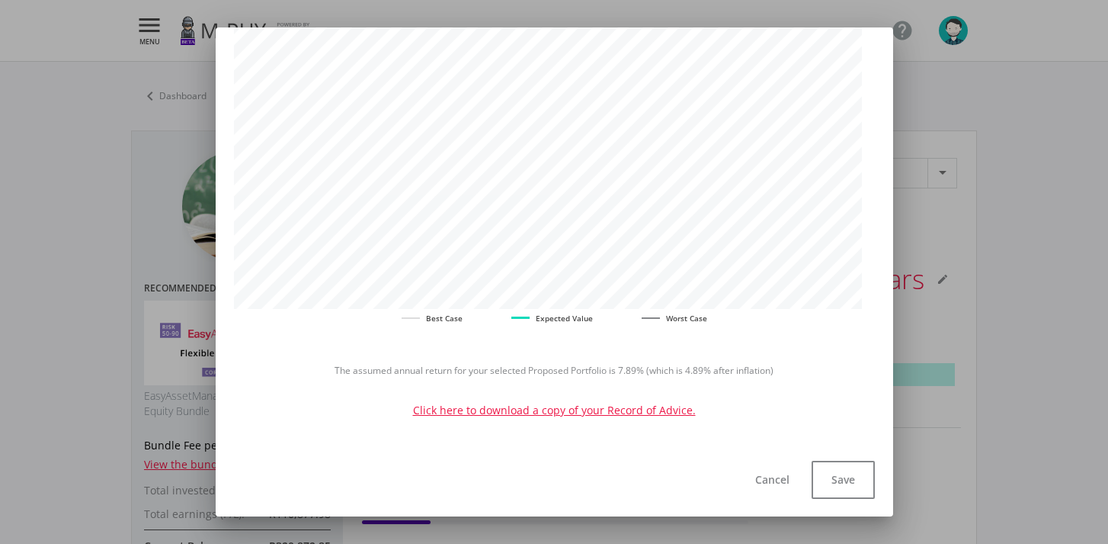
scroll to position [297, 0]
click at [826, 473] on button "Save" at bounding box center [843, 479] width 63 height 38
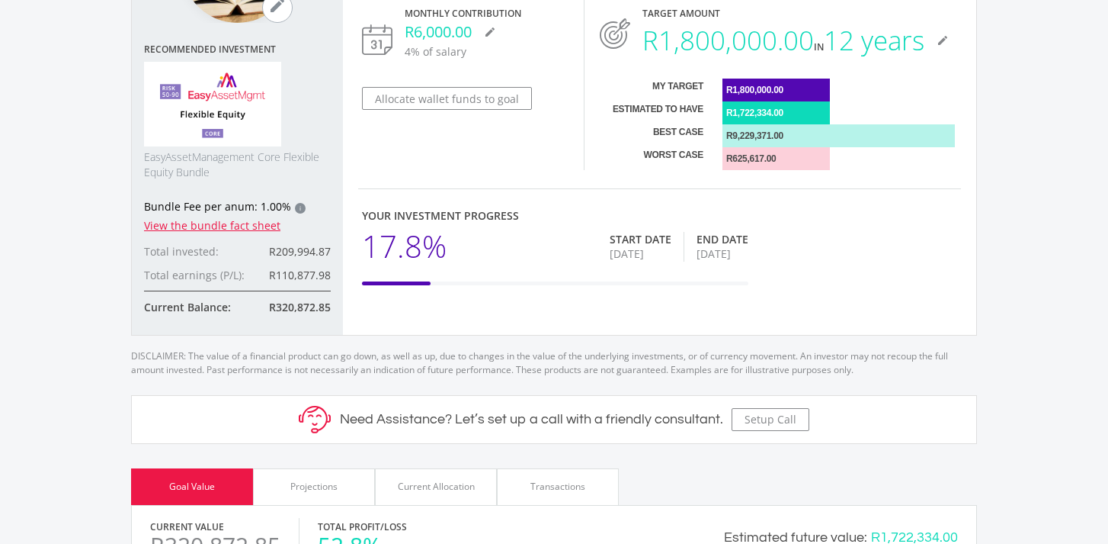
scroll to position [0, 0]
